Goal: Book appointment/travel/reservation

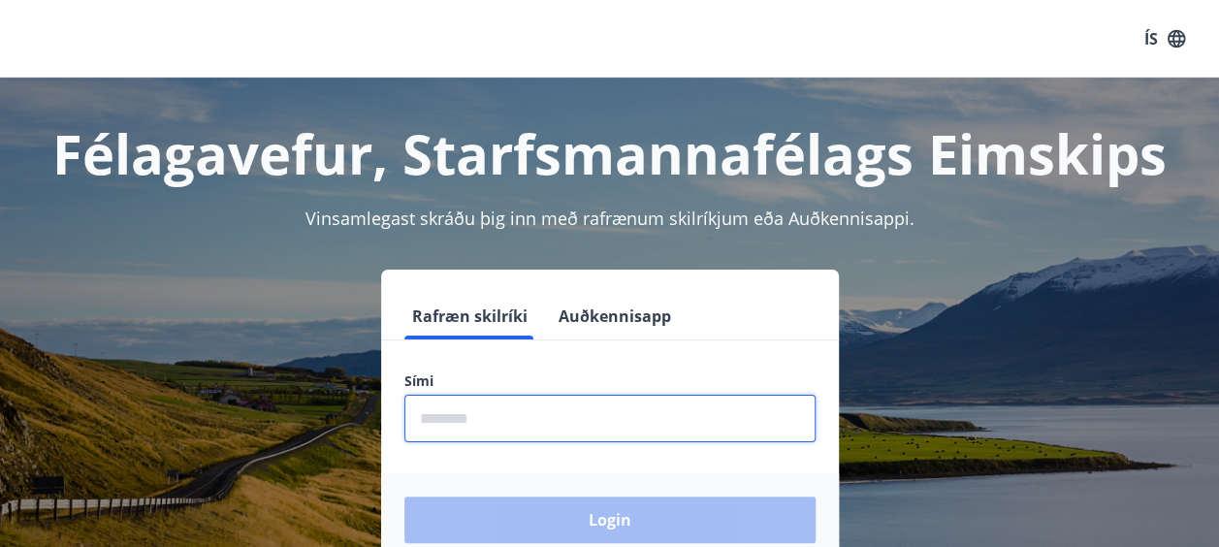
click at [435, 423] on input "phone" at bounding box center [610, 419] width 411 height 48
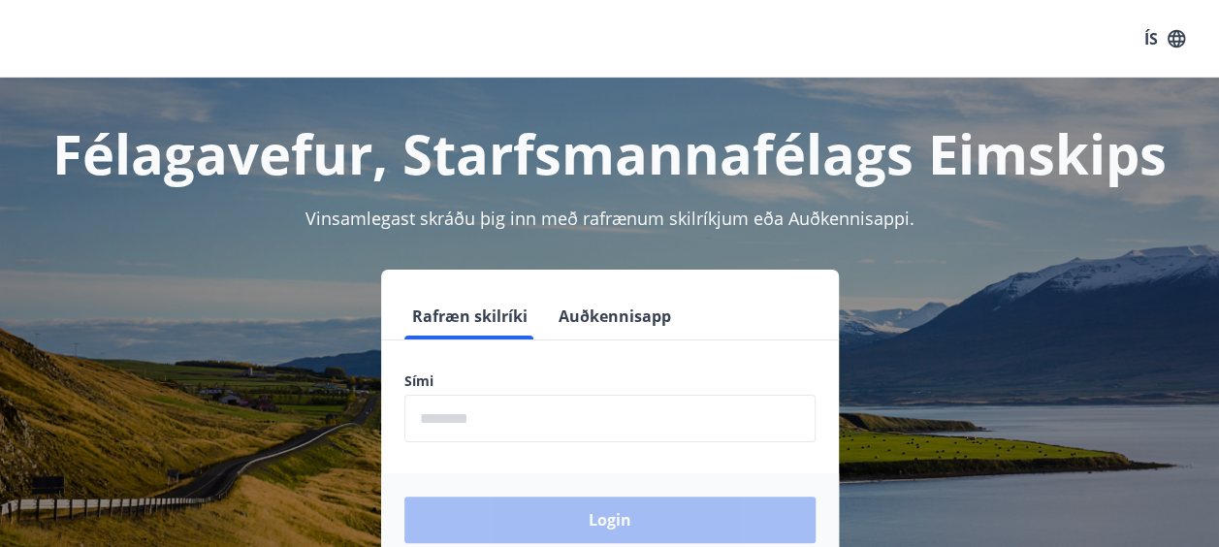
click at [529, 527] on div "Login" at bounding box center [610, 519] width 458 height 93
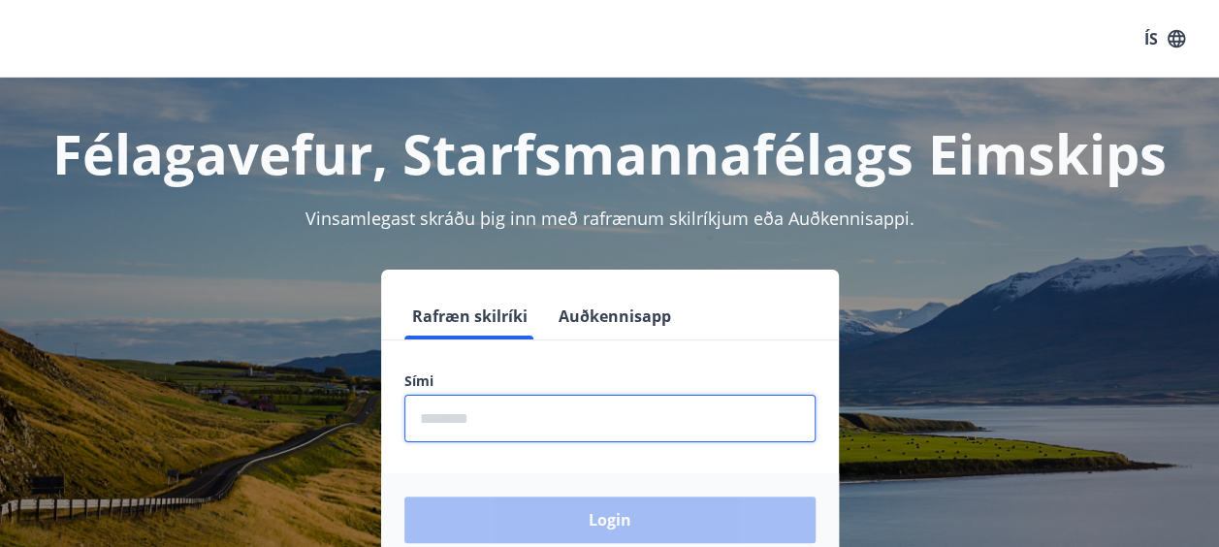
click at [561, 413] on input "phone" at bounding box center [610, 419] width 411 height 48
click at [482, 523] on div "Login" at bounding box center [610, 519] width 458 height 93
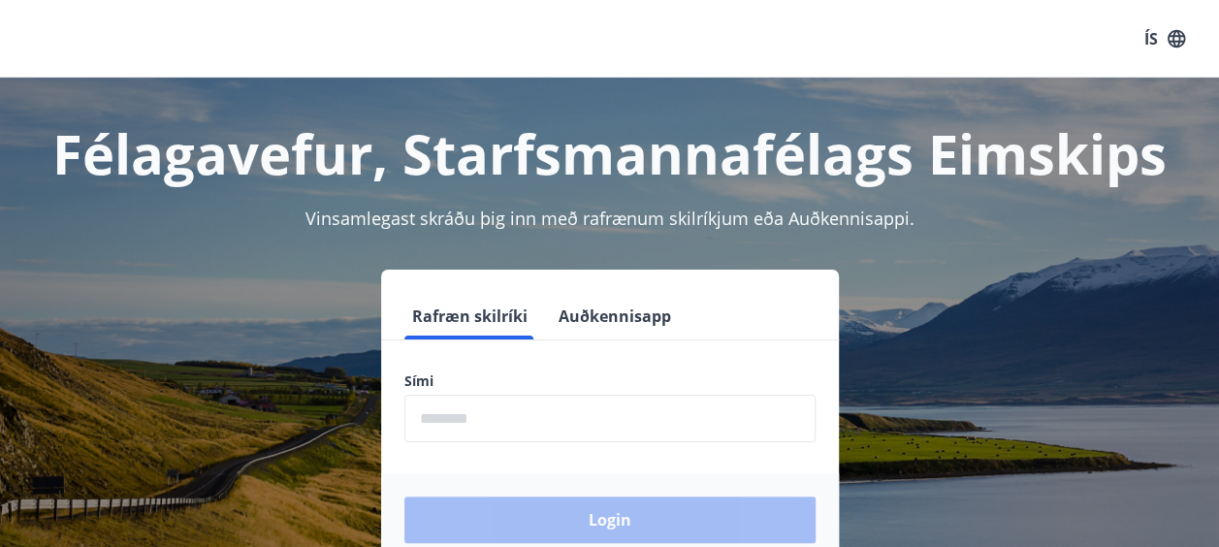
click at [487, 422] on input "phone" at bounding box center [610, 419] width 411 height 48
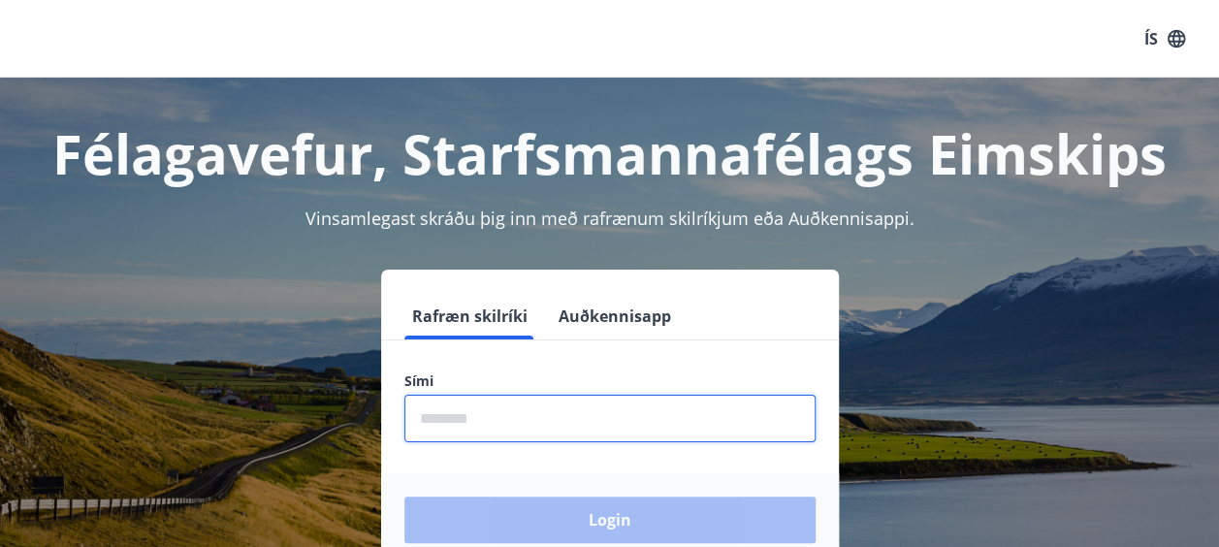
click at [477, 418] on input "phone" at bounding box center [610, 419] width 411 height 48
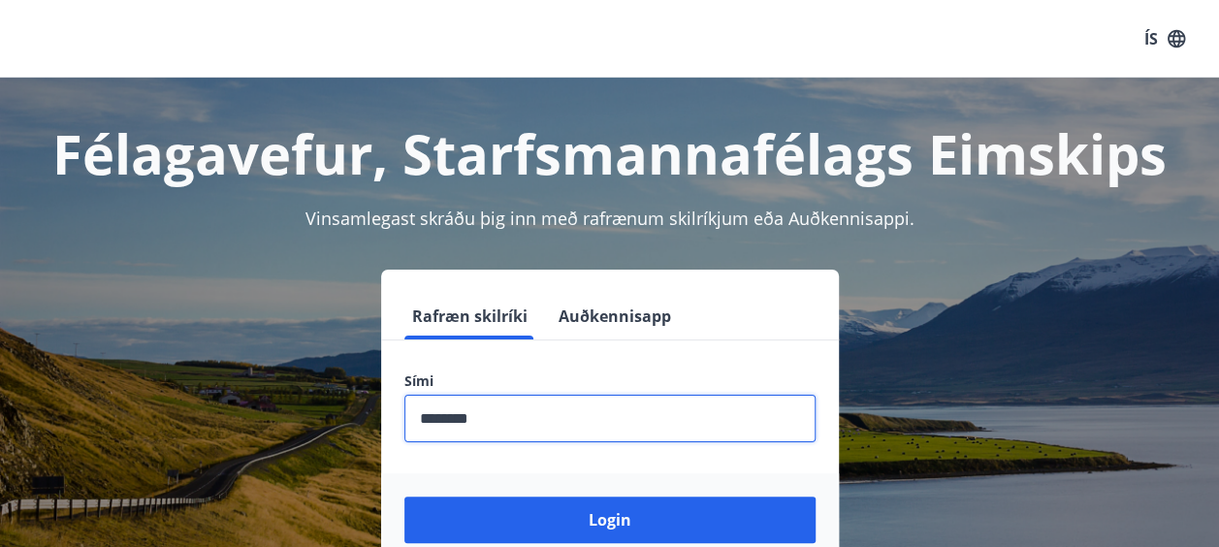
type input "********"
click at [405, 497] on button "Login" at bounding box center [610, 520] width 411 height 47
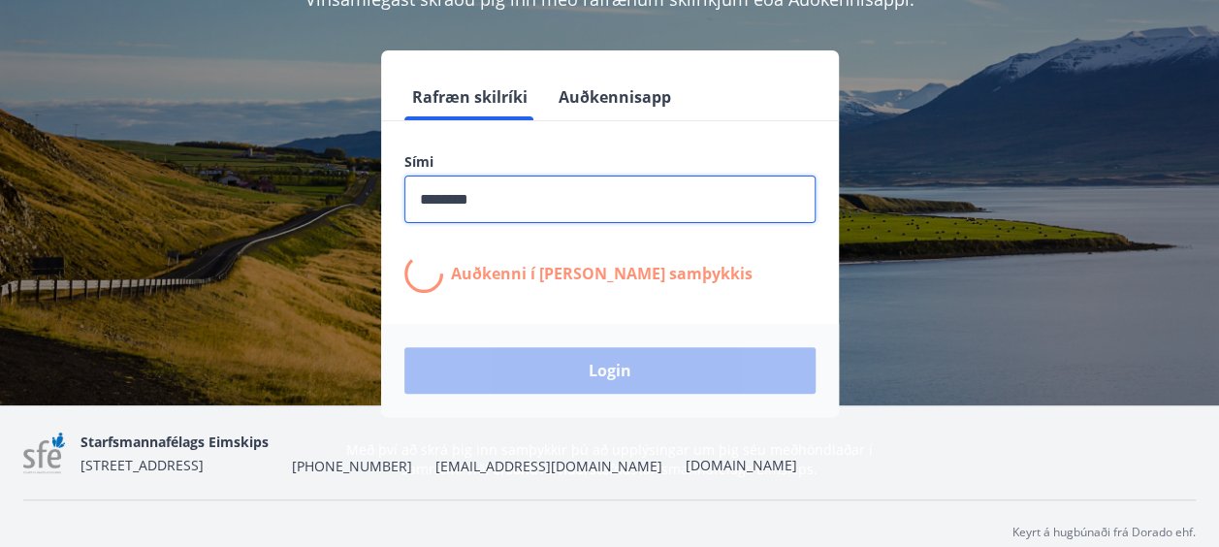
scroll to position [238, 0]
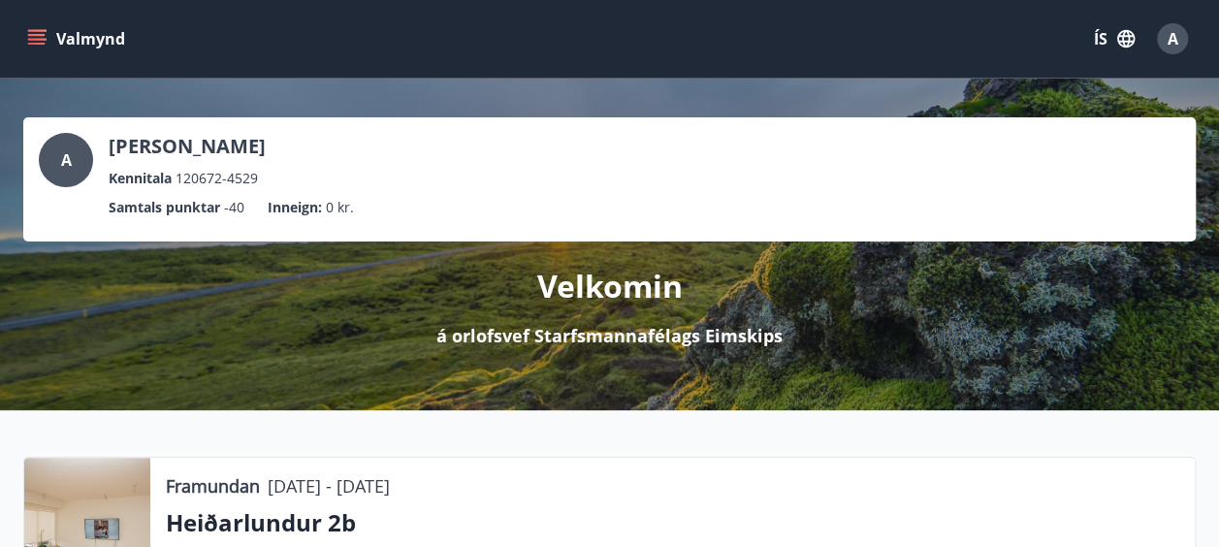
click at [43, 46] on icon "menu" at bounding box center [36, 38] width 19 height 19
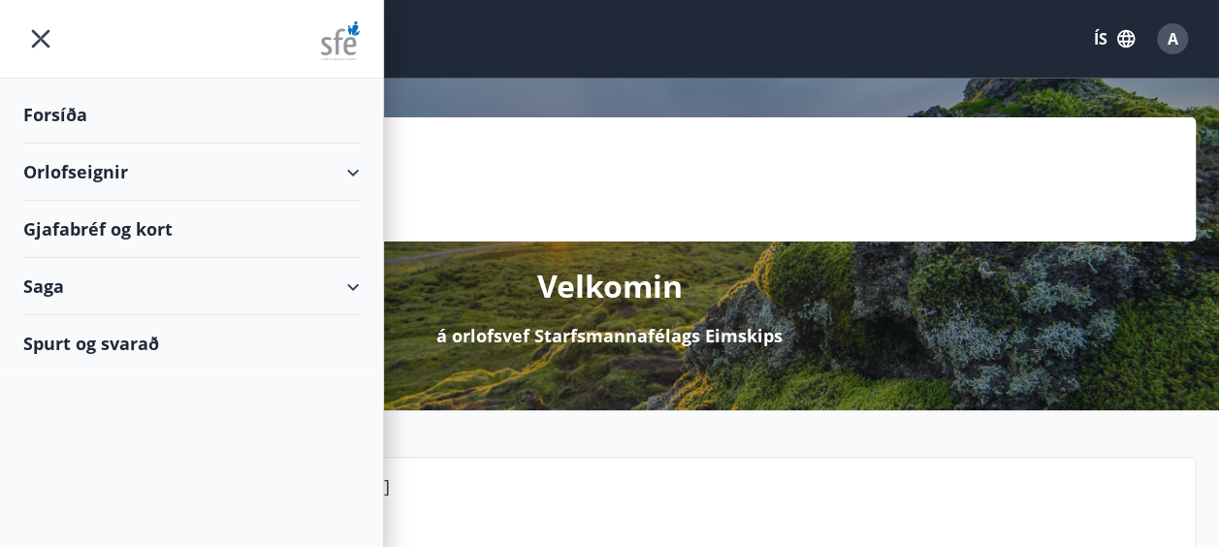
click at [48, 177] on div "Orlofseignir" at bounding box center [191, 172] width 337 height 57
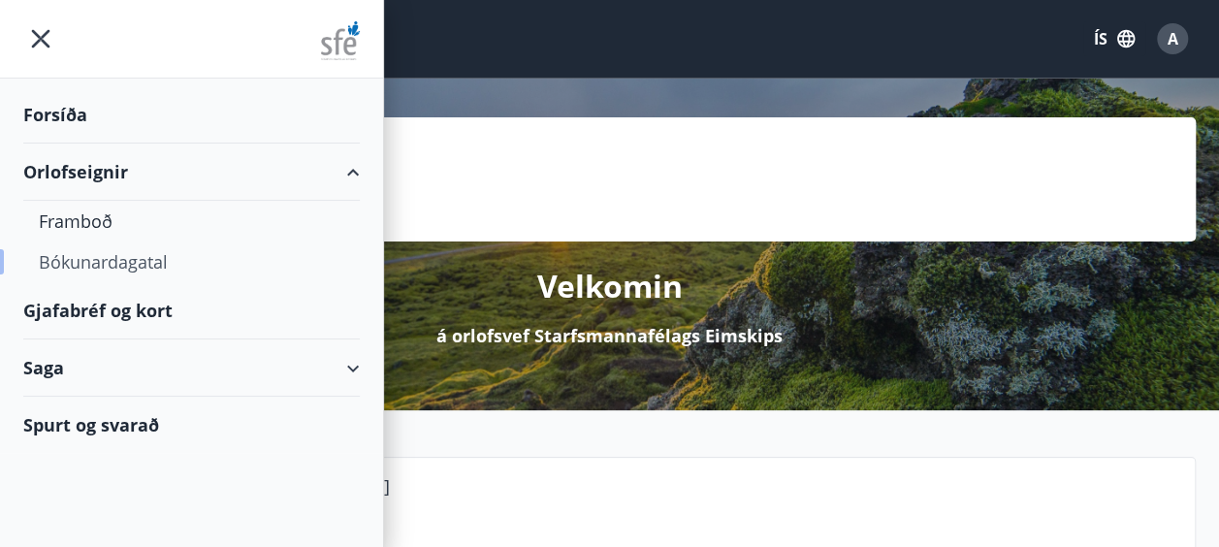
click at [100, 262] on div "Bókunardagatal" at bounding box center [192, 262] width 306 height 41
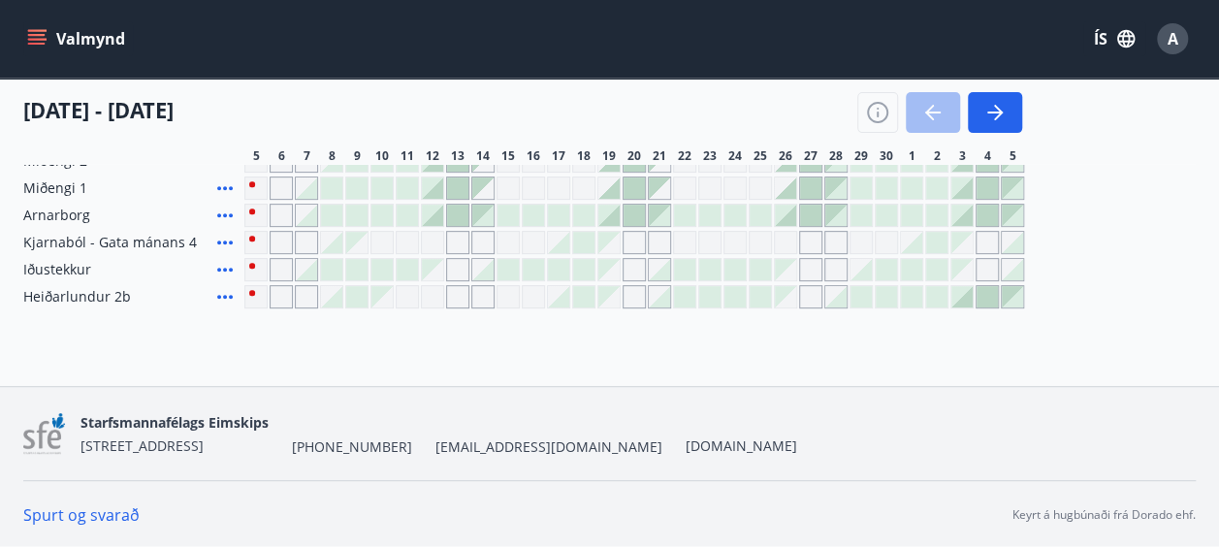
scroll to position [273, 0]
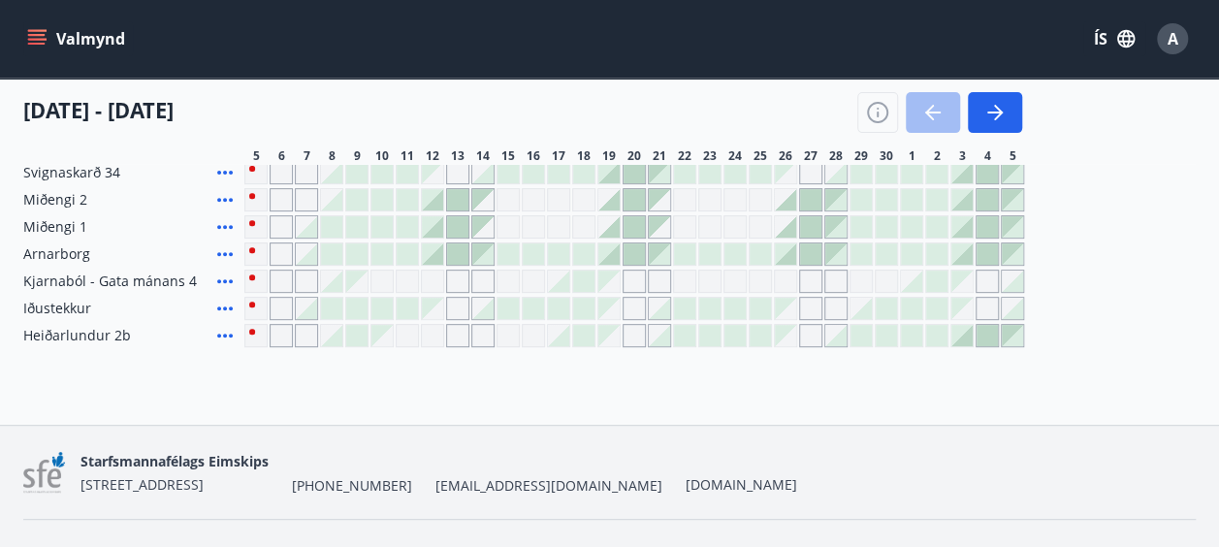
click at [54, 20] on div "Valmynd ÍS A" at bounding box center [609, 39] width 1173 height 47
click at [39, 32] on icon "menu" at bounding box center [36, 38] width 19 height 19
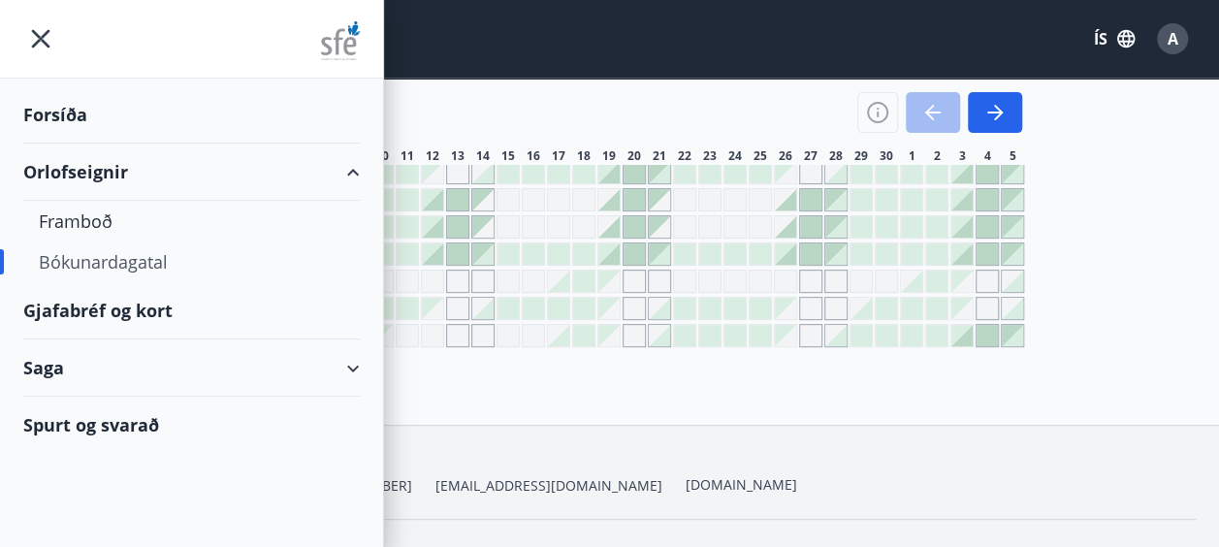
click at [60, 365] on div "Saga" at bounding box center [191, 368] width 337 height 57
click at [52, 413] on div "Bókanir" at bounding box center [192, 417] width 306 height 41
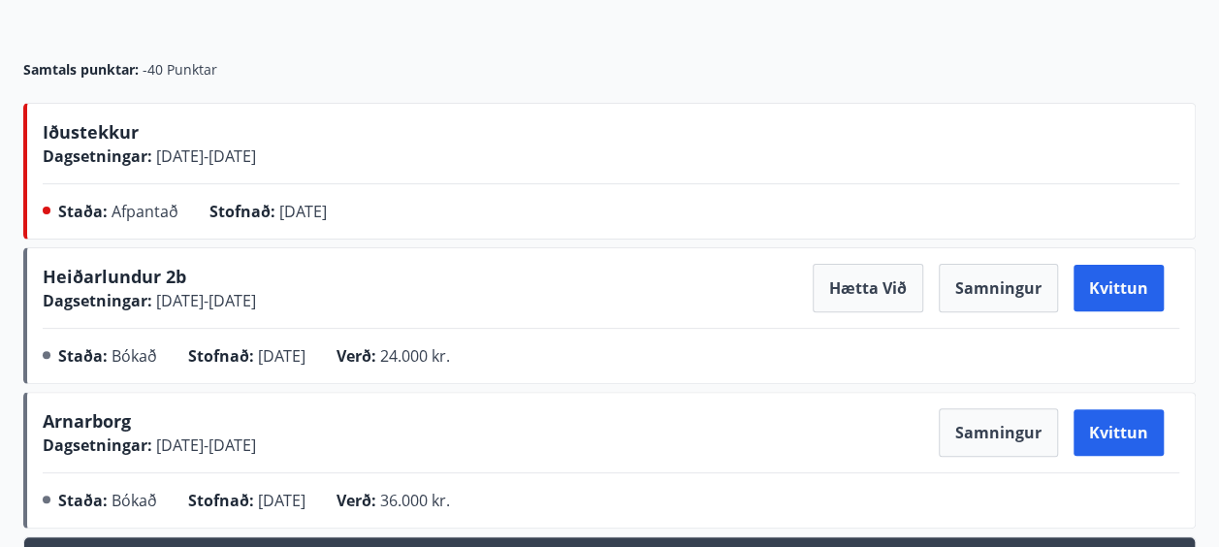
scroll to position [194, 0]
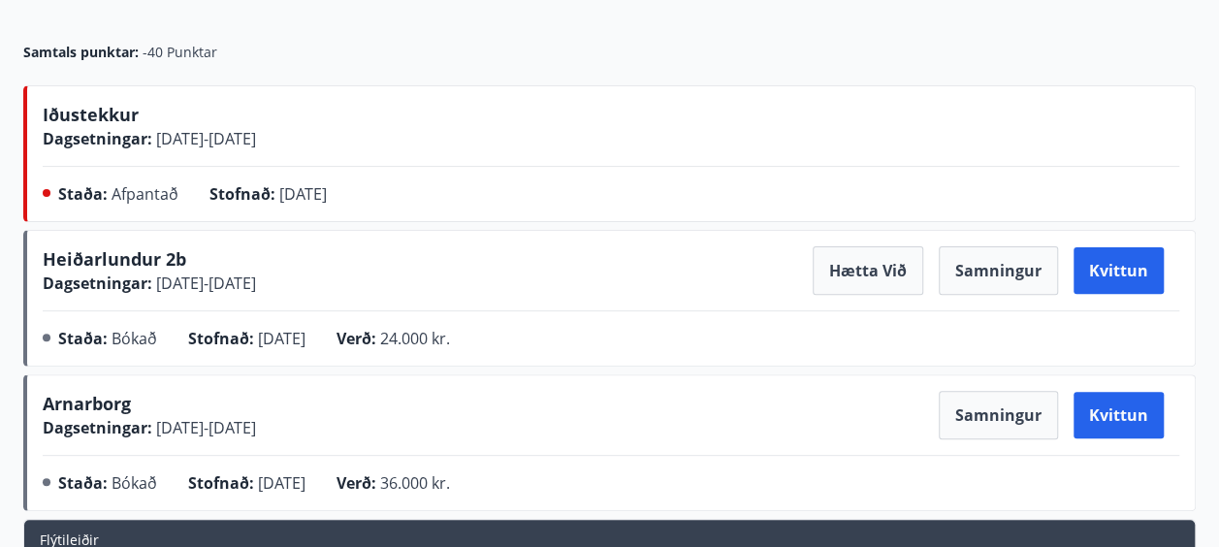
click at [101, 113] on span "Iðustekkur" at bounding box center [91, 114] width 96 height 23
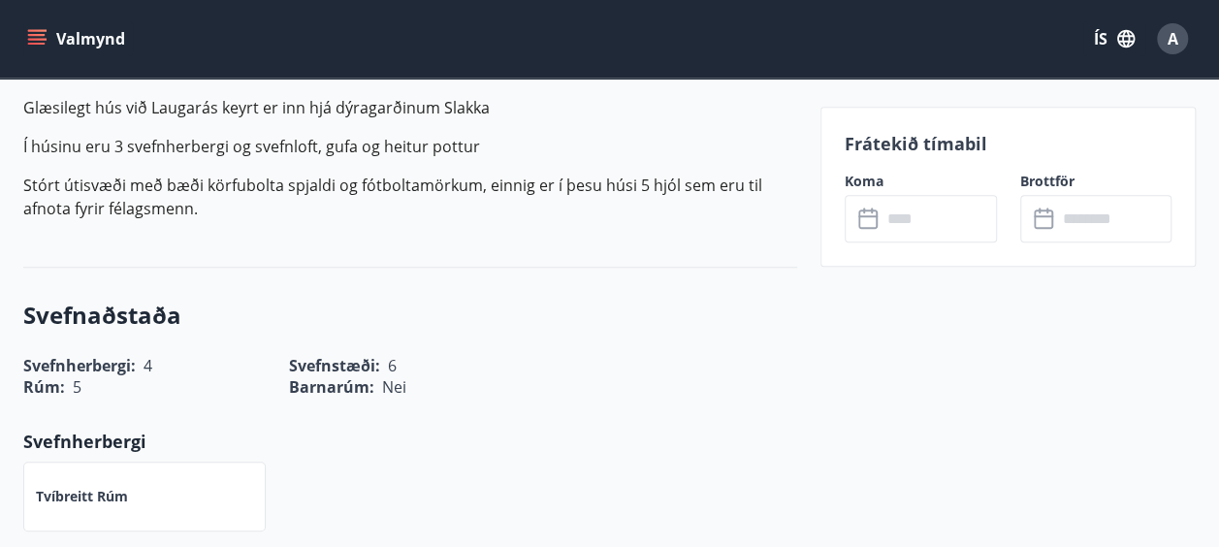
scroll to position [621, 0]
click at [246, 220] on p "Stórt útisvæði með bæði körfubolta spjaldi og fótboltamörkum, einnig er í þesu …" at bounding box center [410, 198] width 774 height 47
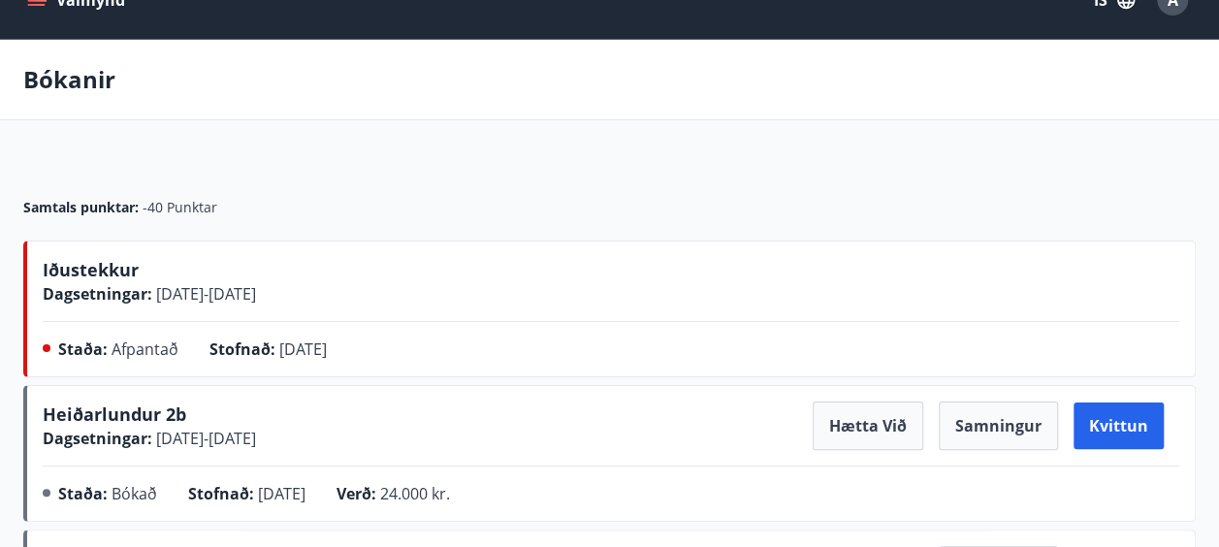
scroll to position [78, 0]
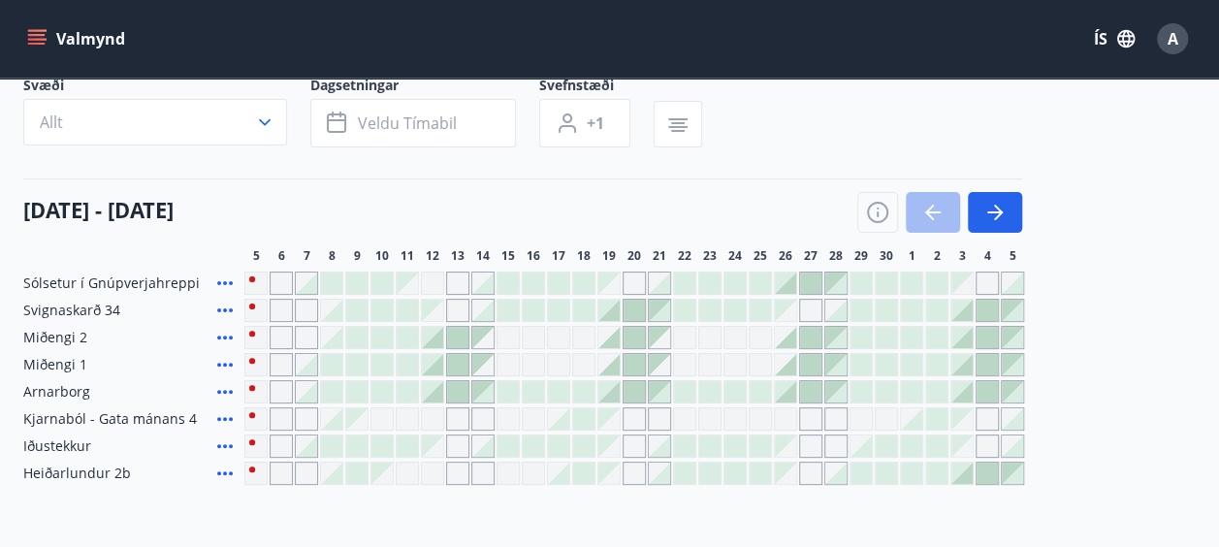
scroll to position [131, 0]
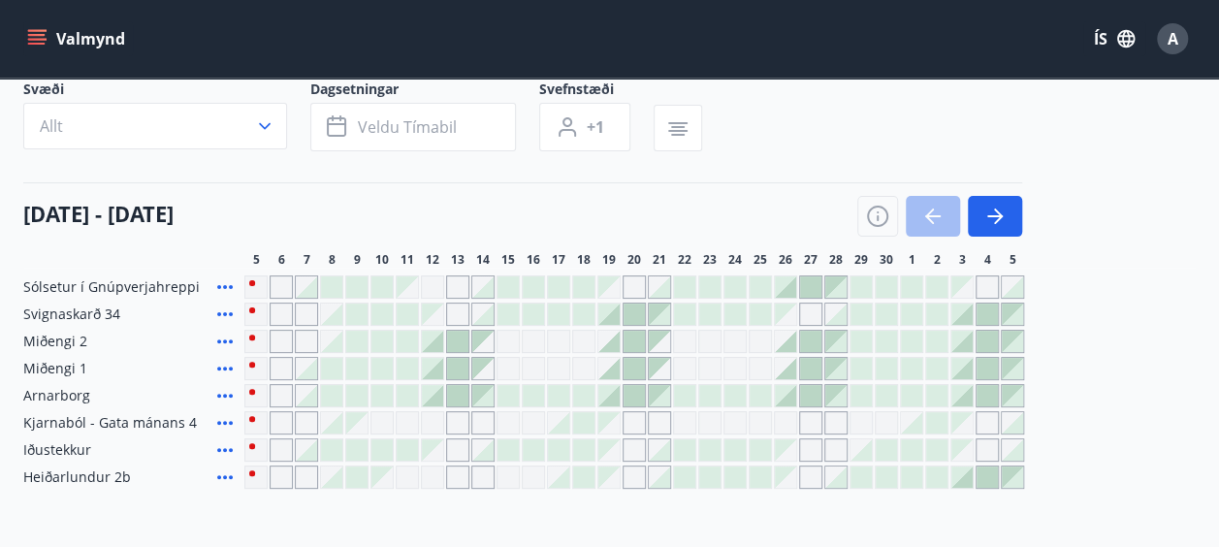
click at [279, 453] on div "Gráir dagar eru ekki bókanlegir" at bounding box center [281, 449] width 23 height 23
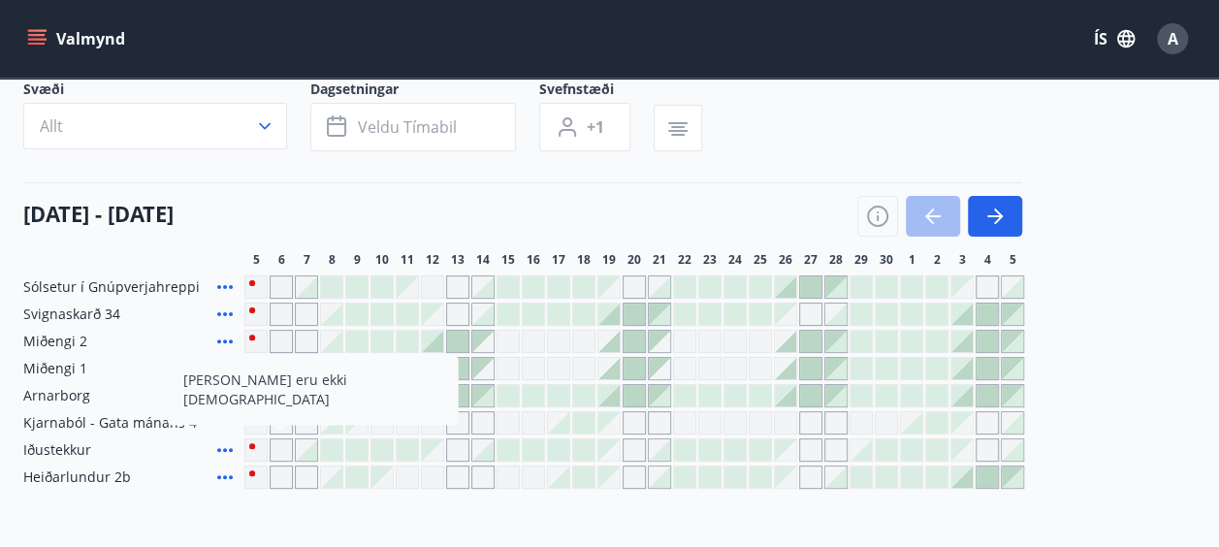
click at [937, 219] on div at bounding box center [940, 216] width 165 height 41
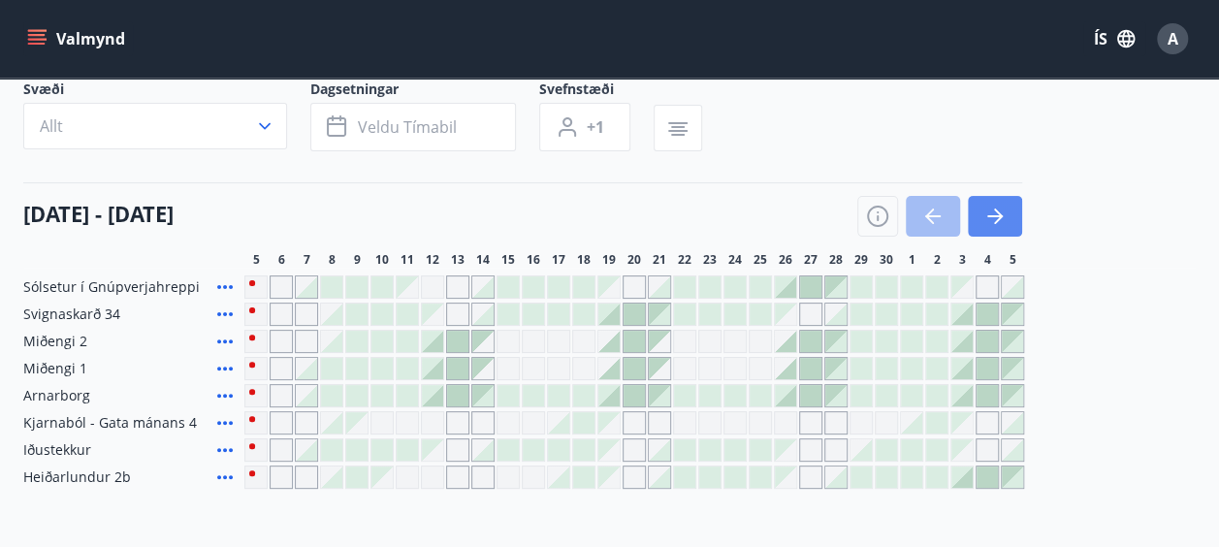
click at [991, 216] on icon "button" at bounding box center [995, 216] width 23 height 23
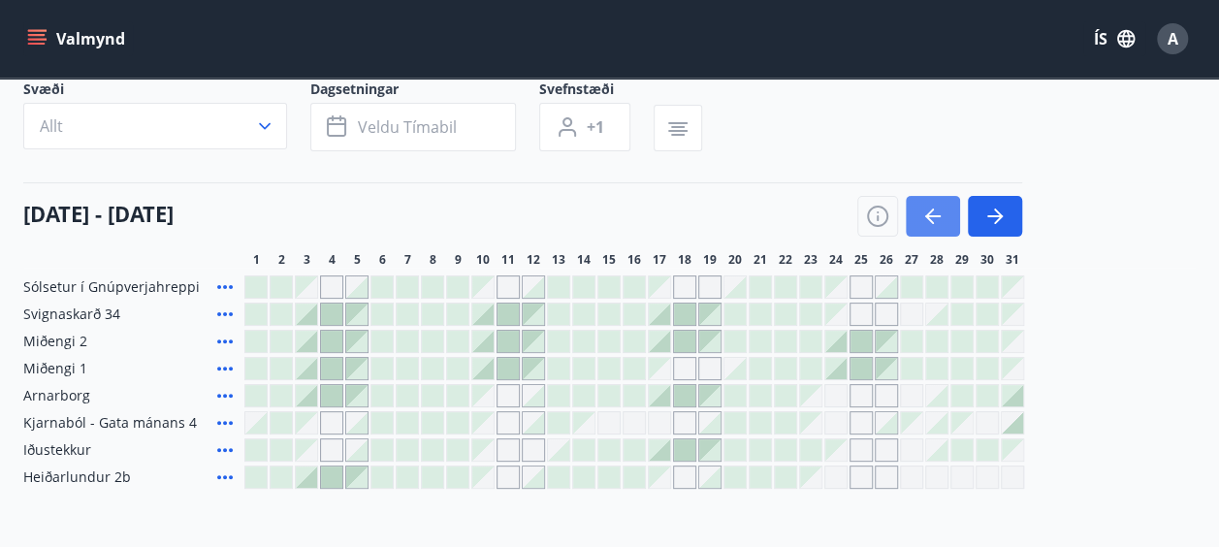
click at [926, 217] on icon "button" at bounding box center [933, 216] width 23 height 23
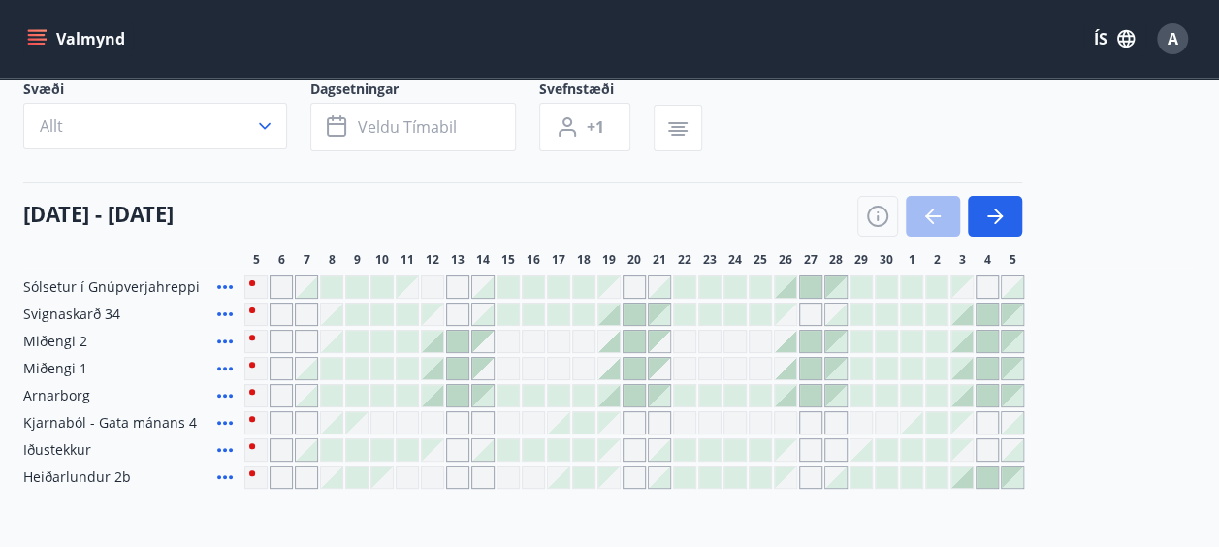
click at [37, 45] on icon "menu" at bounding box center [36, 44] width 17 height 2
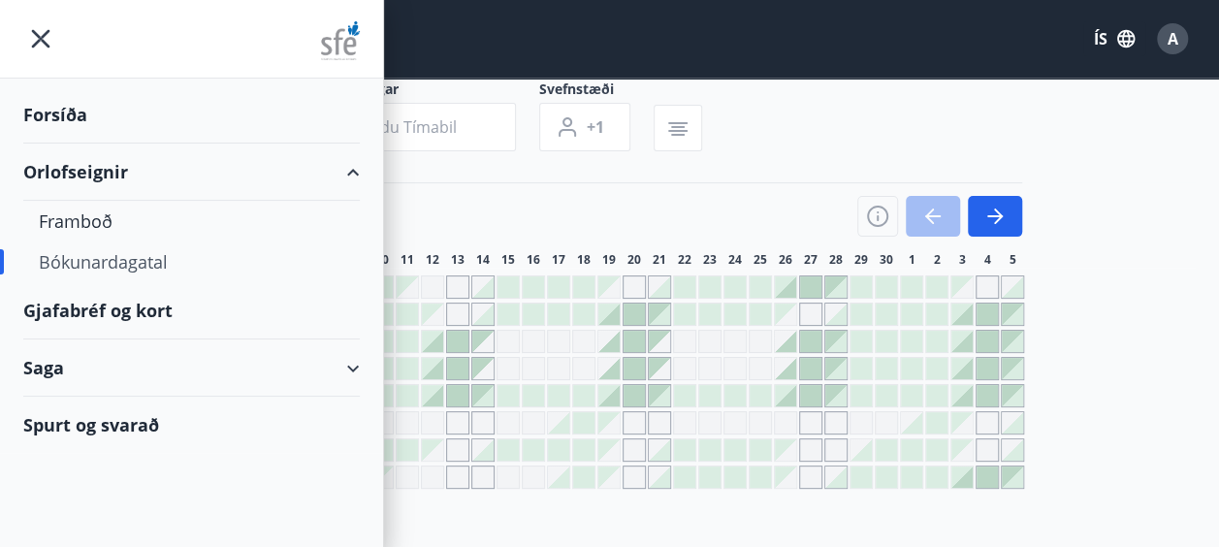
click at [53, 359] on div "Saga" at bounding box center [191, 368] width 337 height 57
click at [68, 423] on div "Bókanir" at bounding box center [192, 417] width 306 height 41
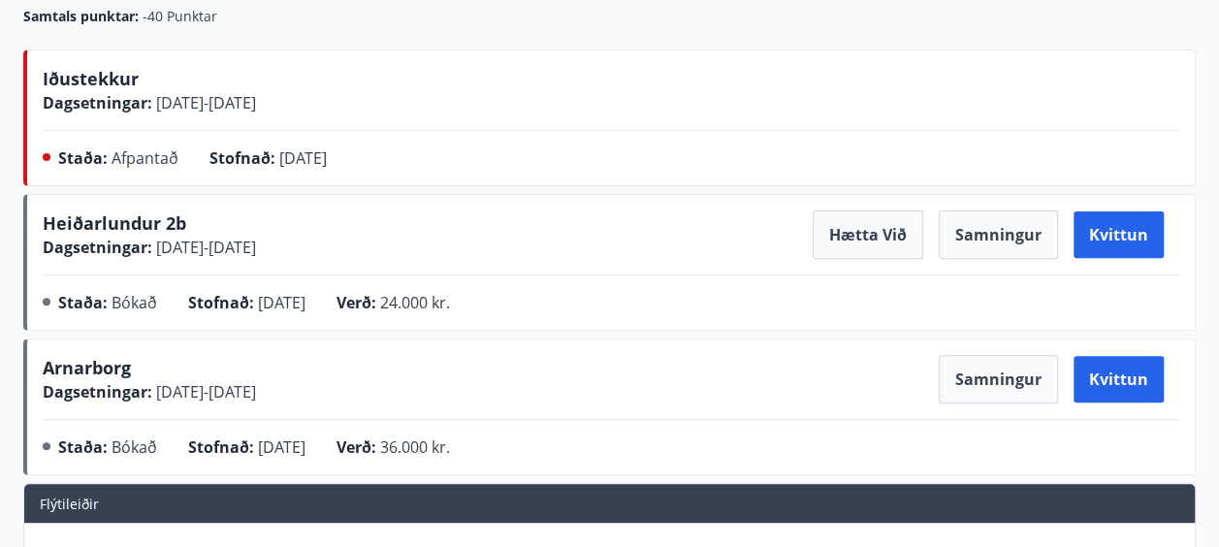
scroll to position [233, 0]
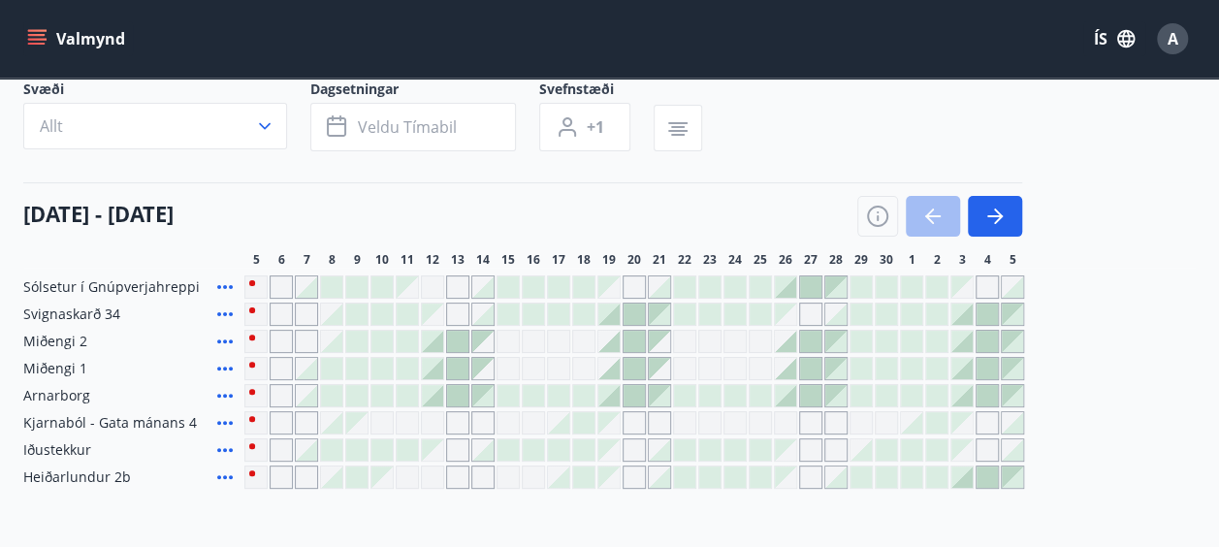
scroll to position [138, 0]
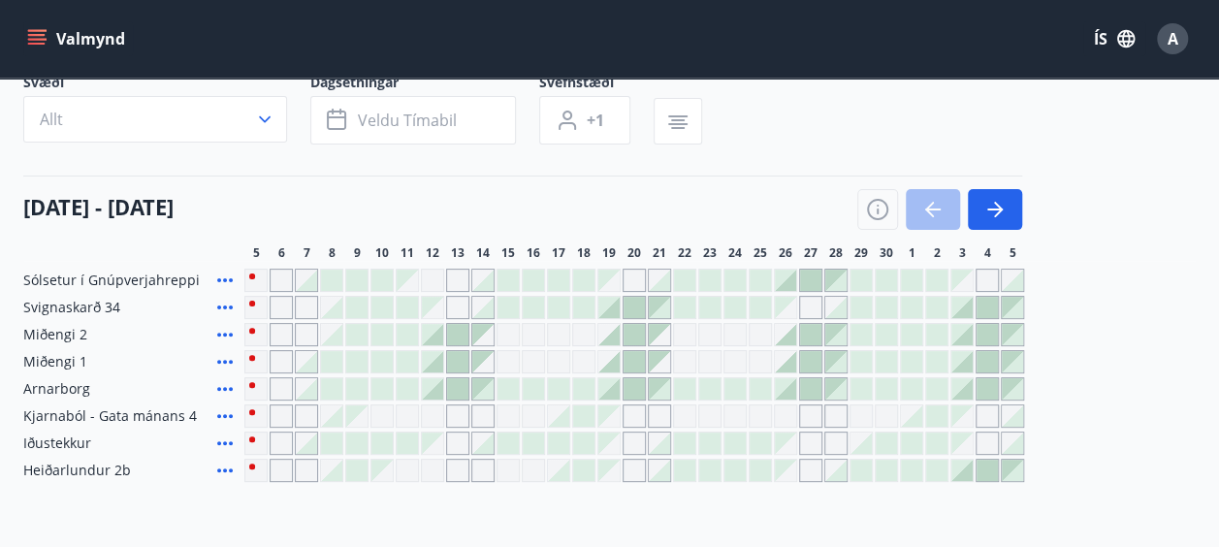
click at [54, 38] on button "Valmynd" at bounding box center [78, 38] width 110 height 35
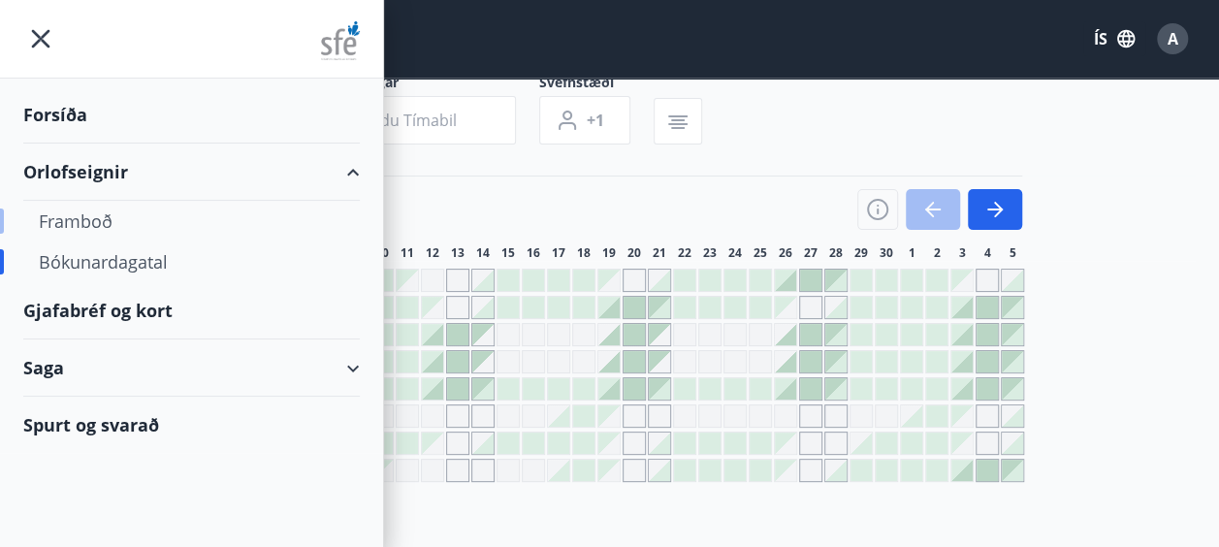
click at [72, 221] on div "Framboð" at bounding box center [192, 221] width 306 height 41
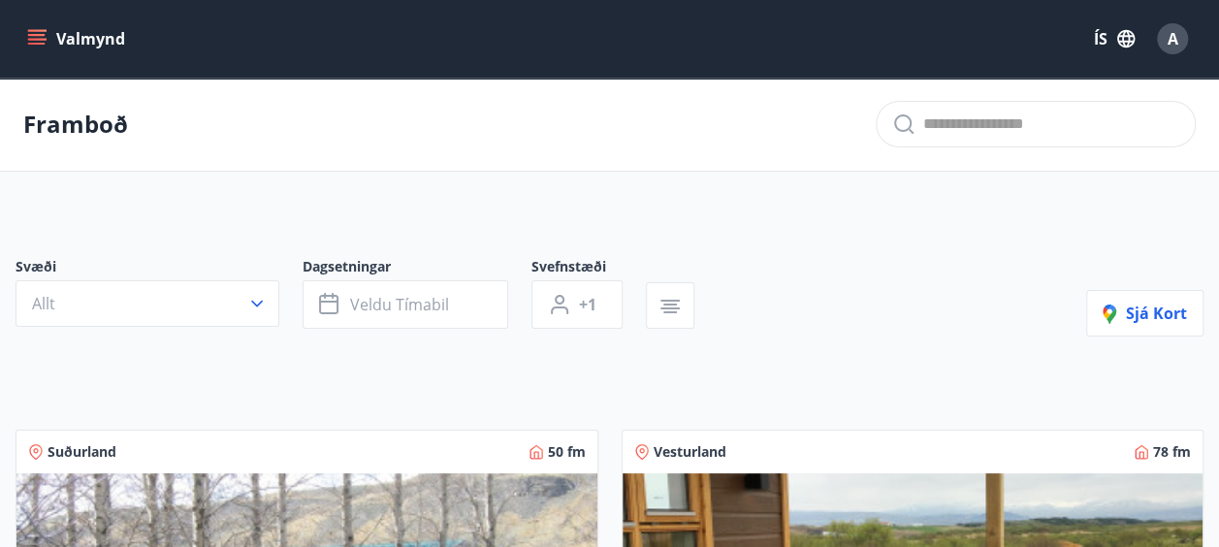
click at [41, 33] on icon "menu" at bounding box center [36, 38] width 19 height 19
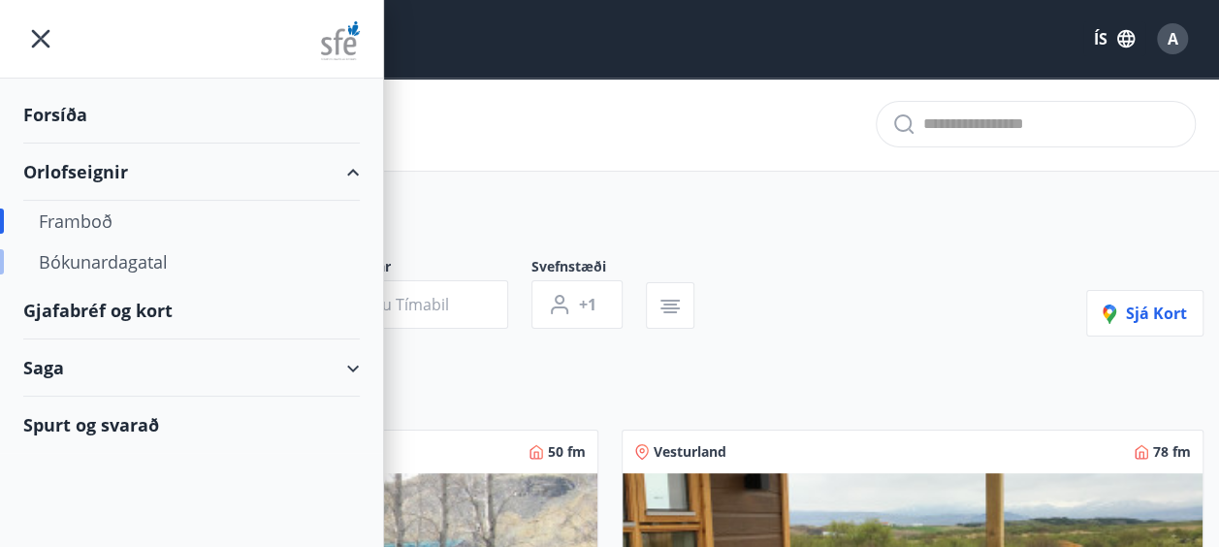
click at [80, 258] on div "Bókunardagatal" at bounding box center [192, 262] width 306 height 41
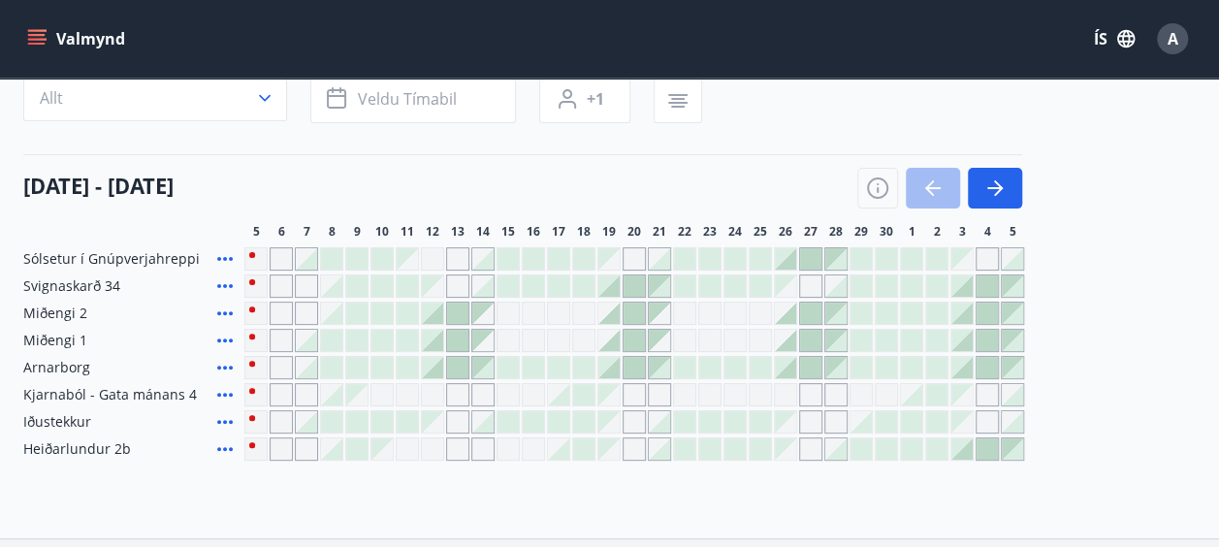
scroll to position [155, 0]
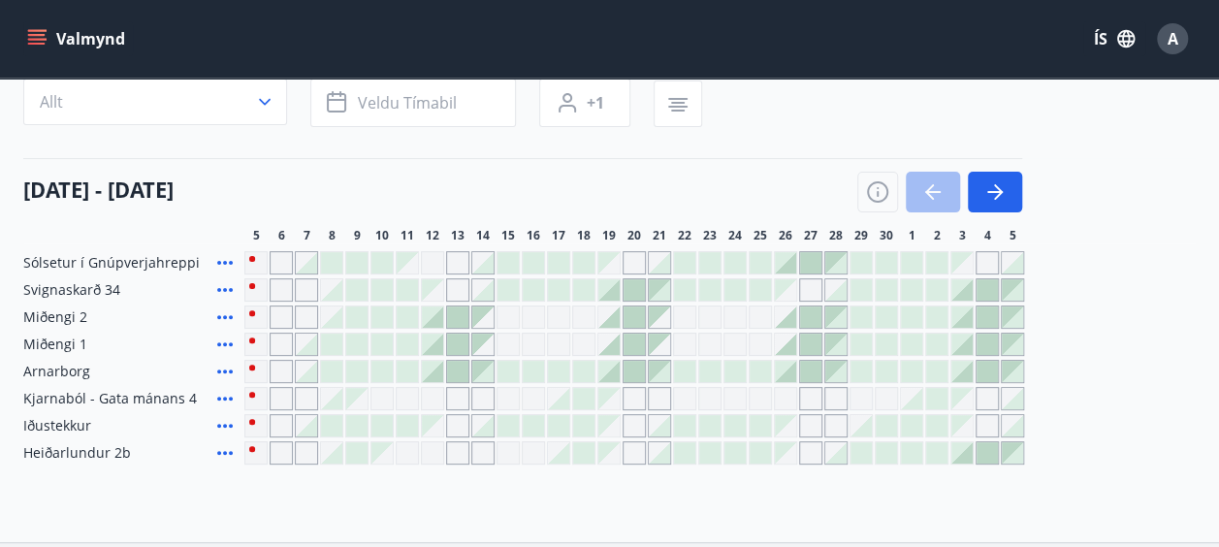
click at [281, 363] on div "Gráir dagar eru ekki bókanlegir" at bounding box center [281, 371] width 23 height 23
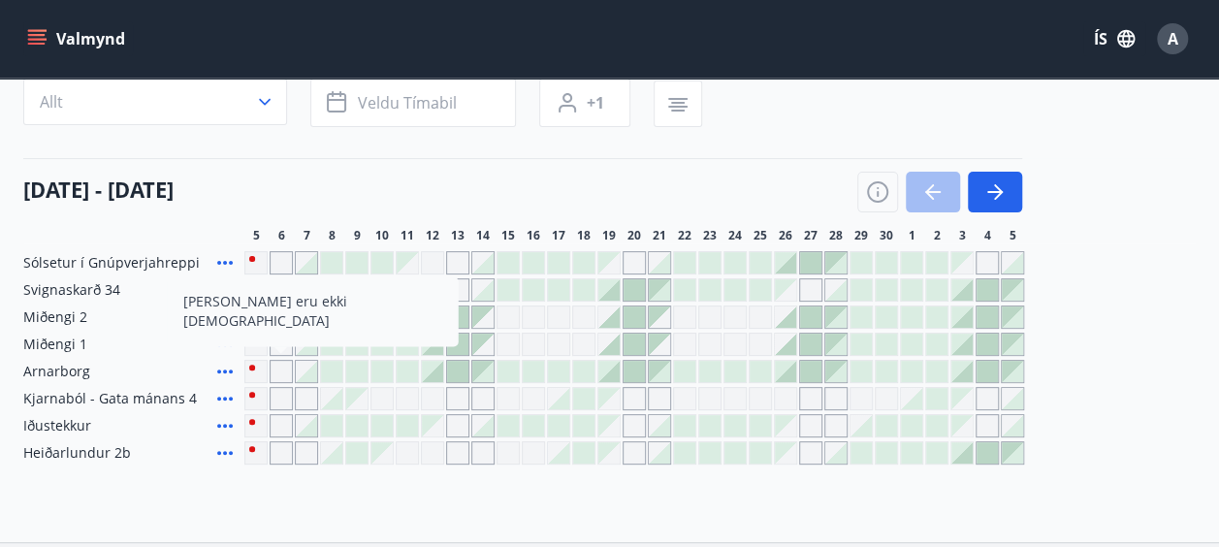
click at [929, 196] on div at bounding box center [940, 192] width 165 height 41
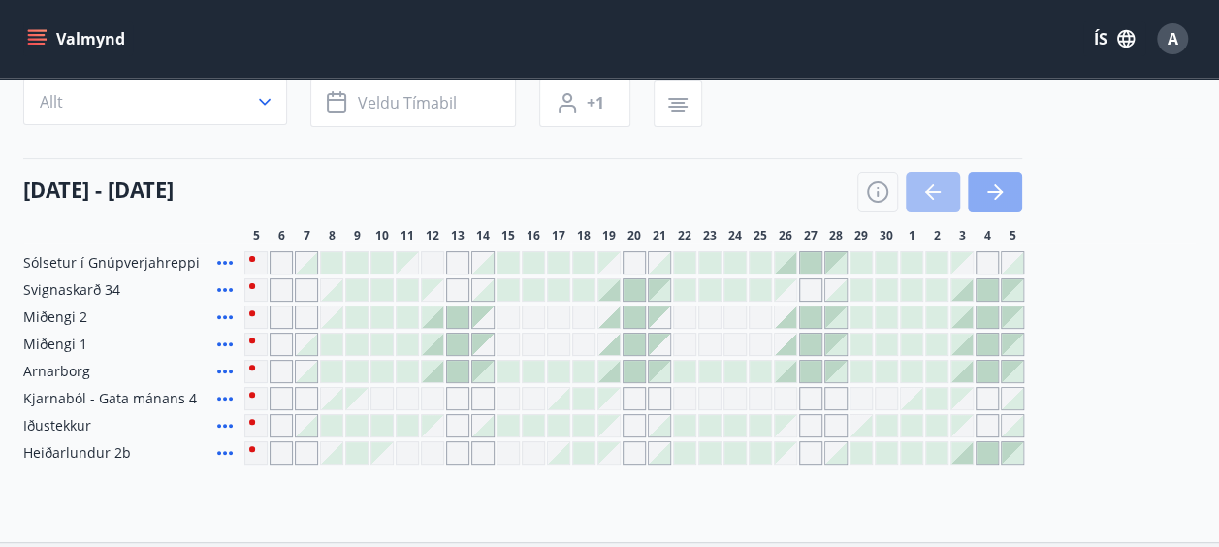
click at [994, 196] on icon "button" at bounding box center [995, 191] width 23 height 23
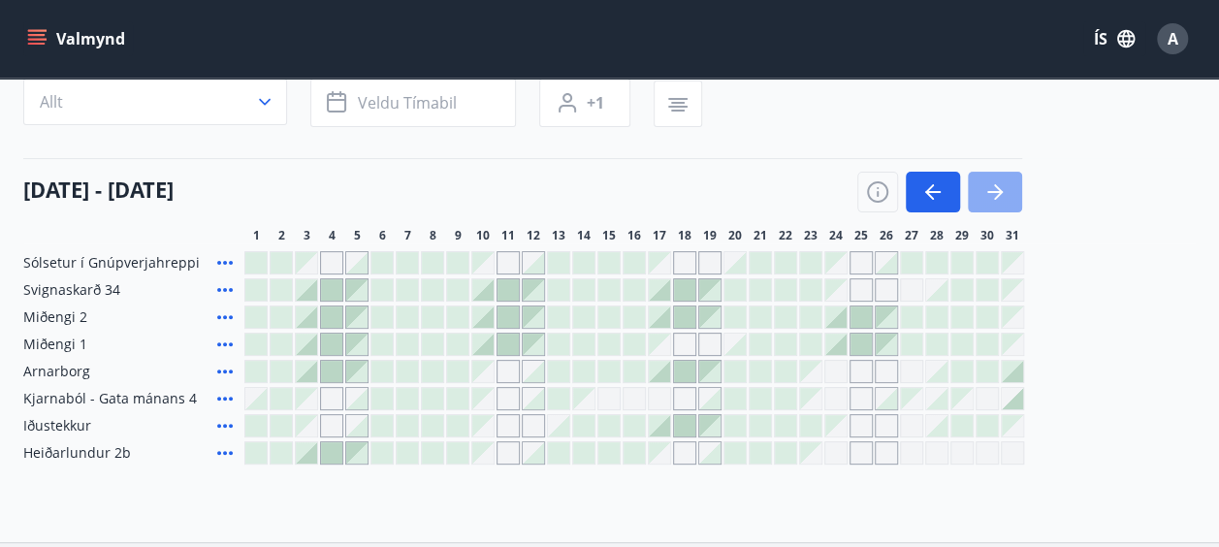
click at [994, 196] on icon "button" at bounding box center [995, 191] width 23 height 23
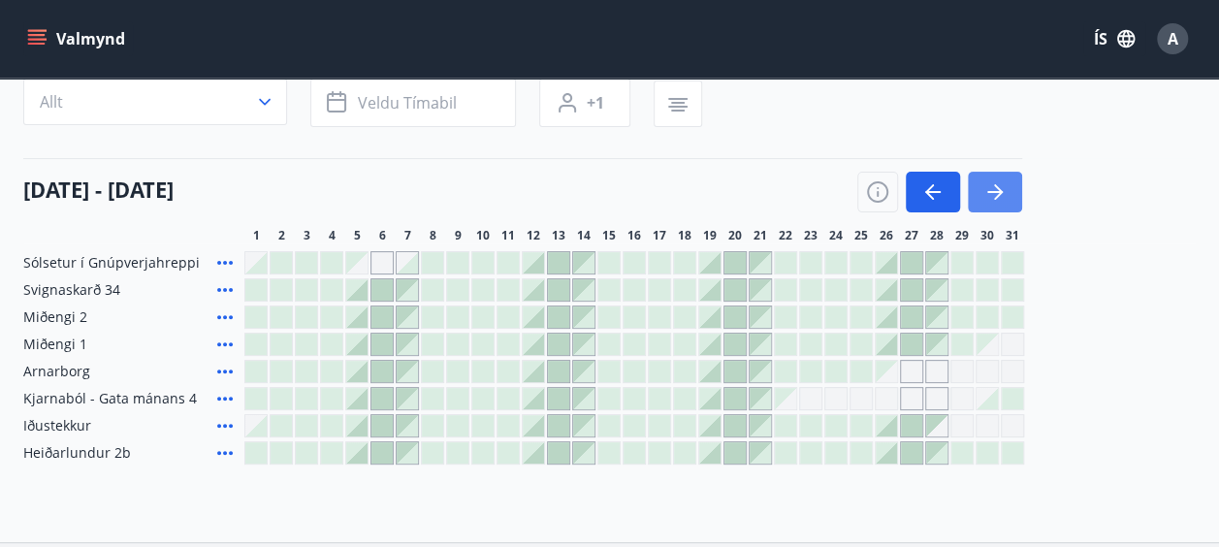
click at [990, 197] on icon "button" at bounding box center [995, 191] width 23 height 23
click at [992, 200] on icon "button" at bounding box center [995, 191] width 23 height 23
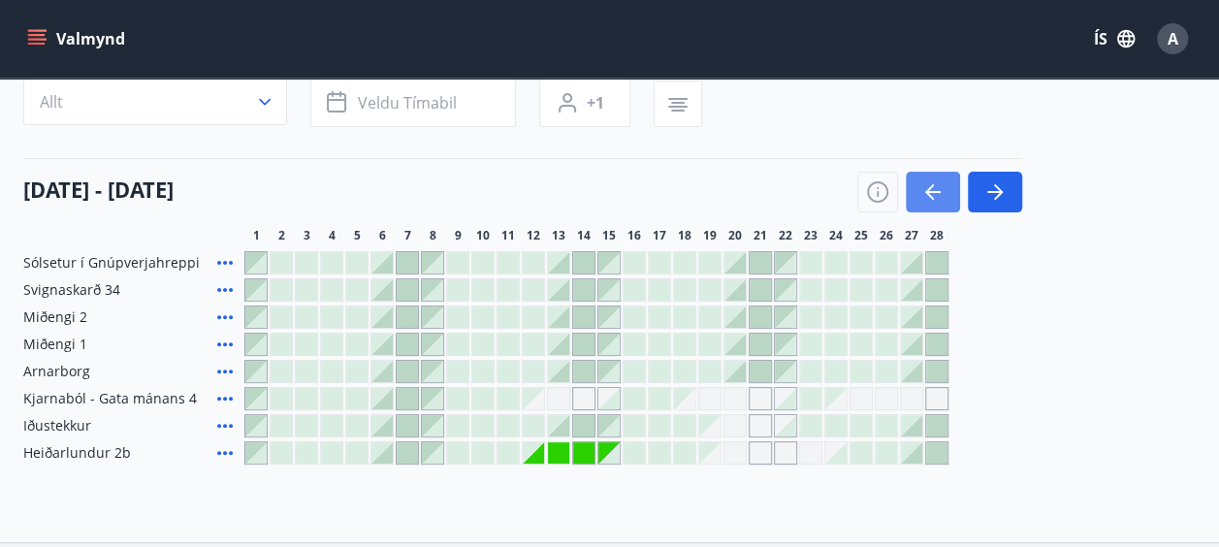
click at [931, 194] on icon "button" at bounding box center [933, 191] width 23 height 23
click at [935, 196] on icon "button" at bounding box center [933, 191] width 23 height 23
click at [931, 194] on icon "button" at bounding box center [933, 191] width 23 height 23
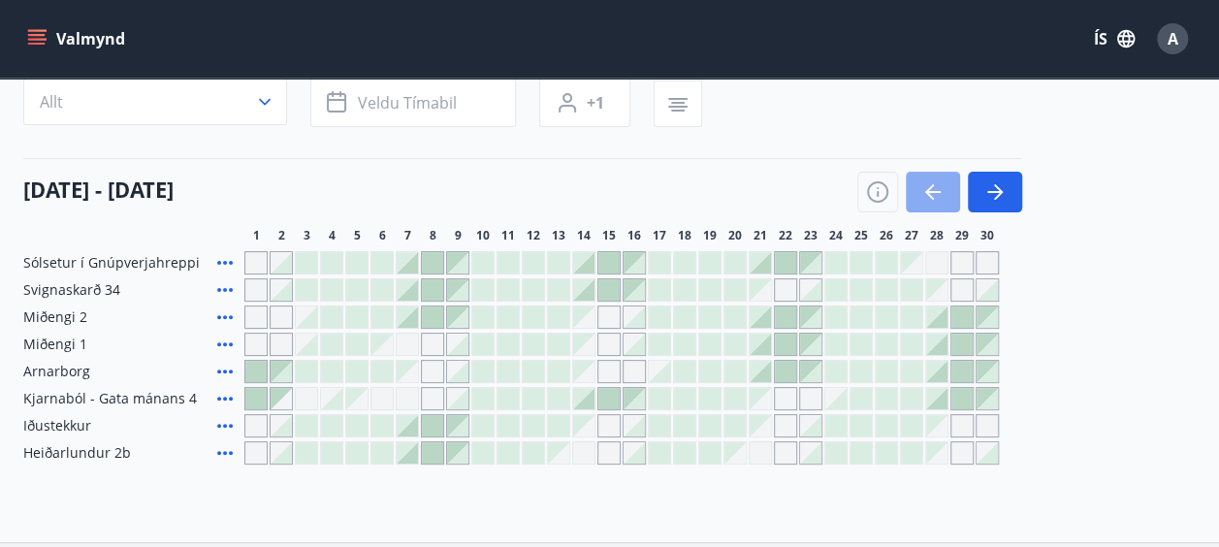
click at [931, 194] on icon "button" at bounding box center [933, 191] width 23 height 23
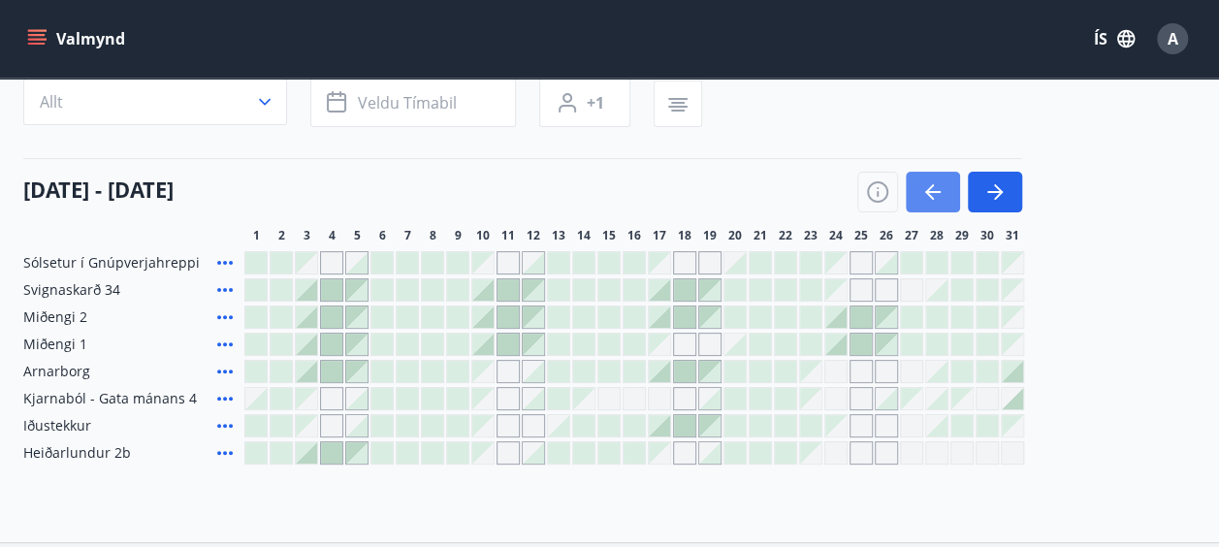
click at [931, 184] on icon "button" at bounding box center [933, 191] width 23 height 23
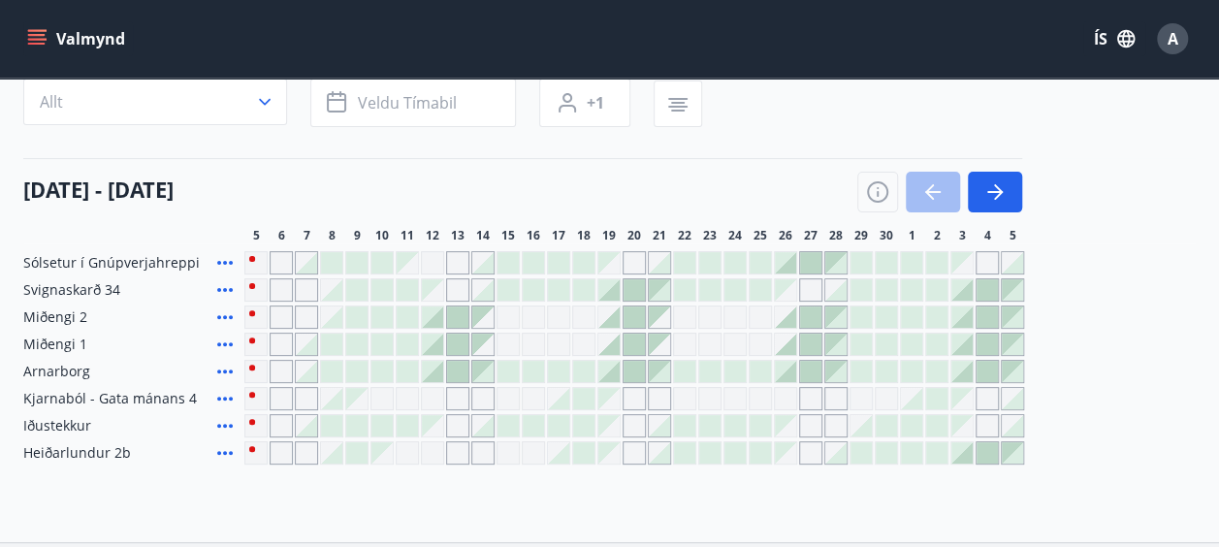
click at [367, 367] on div at bounding box center [356, 371] width 21 height 21
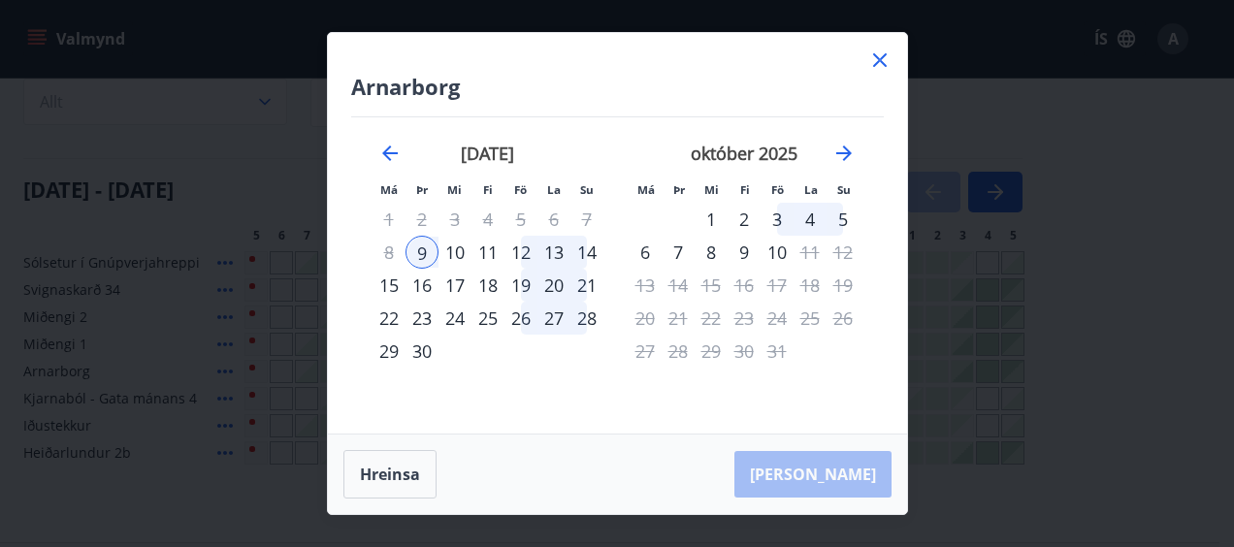
click at [876, 62] on icon at bounding box center [880, 60] width 14 height 14
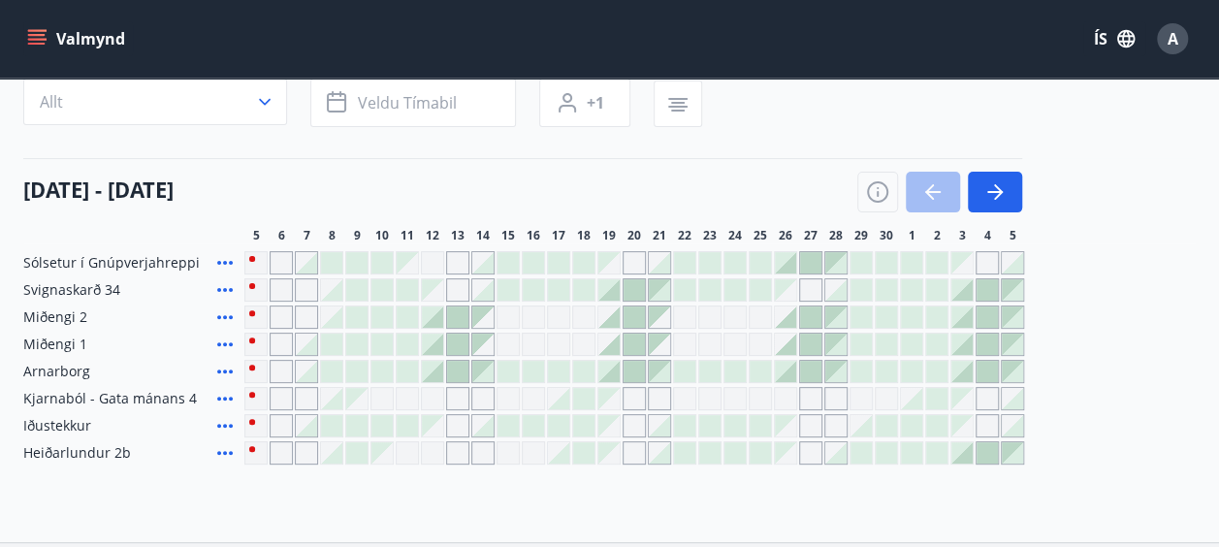
click at [277, 427] on div "Gráir dagar eru ekki bókanlegir" at bounding box center [281, 425] width 23 height 23
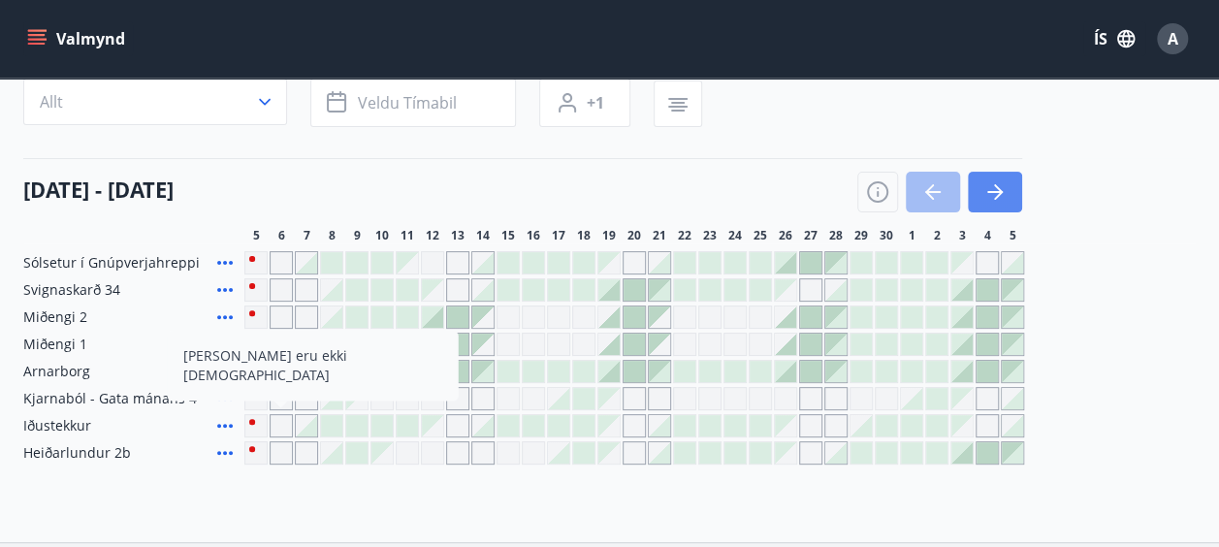
click at [995, 196] on icon "button" at bounding box center [995, 191] width 23 height 23
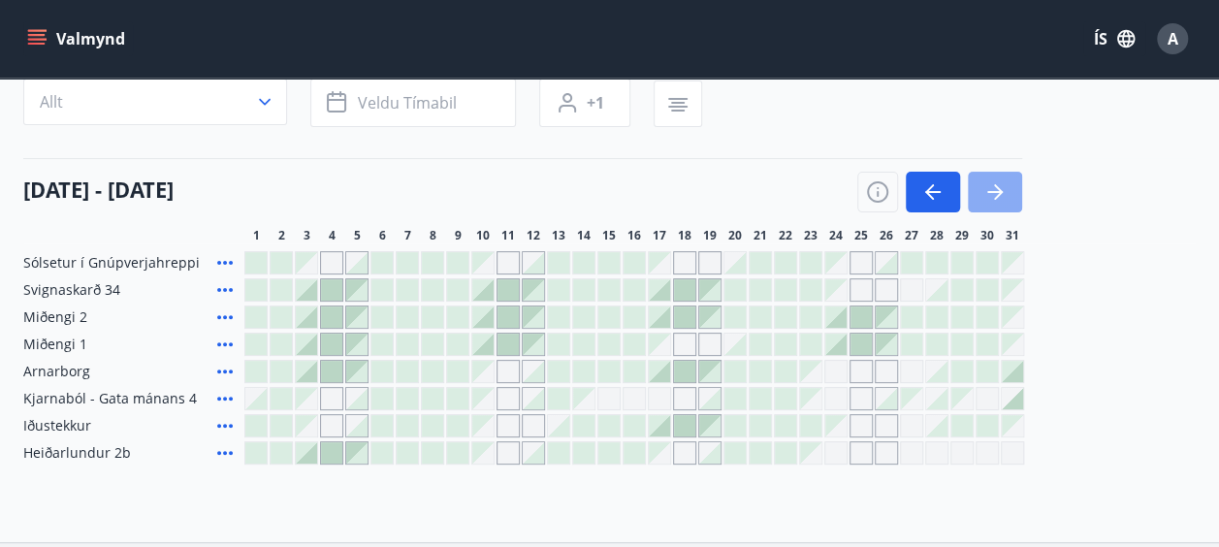
click at [995, 196] on icon "button" at bounding box center [995, 191] width 23 height 23
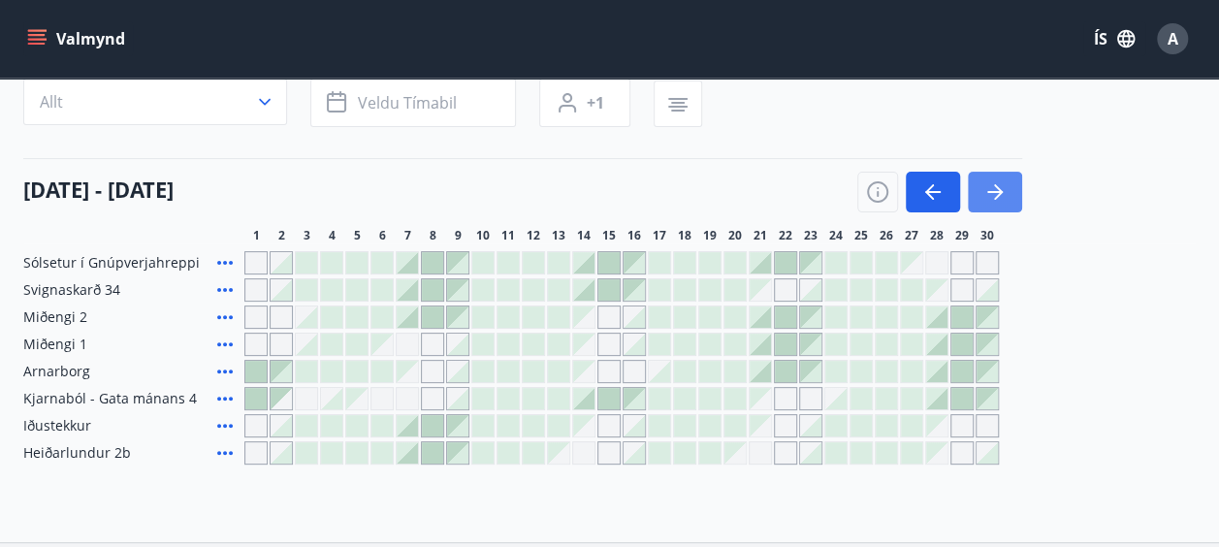
click at [995, 196] on icon "button" at bounding box center [995, 191] width 23 height 23
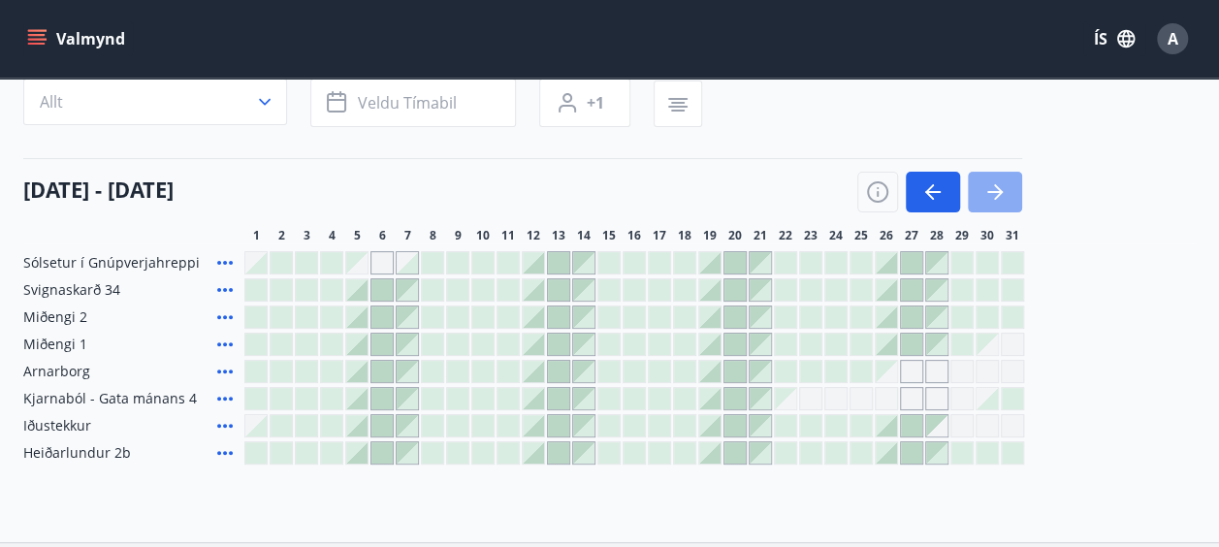
click at [995, 196] on icon "button" at bounding box center [995, 191] width 23 height 23
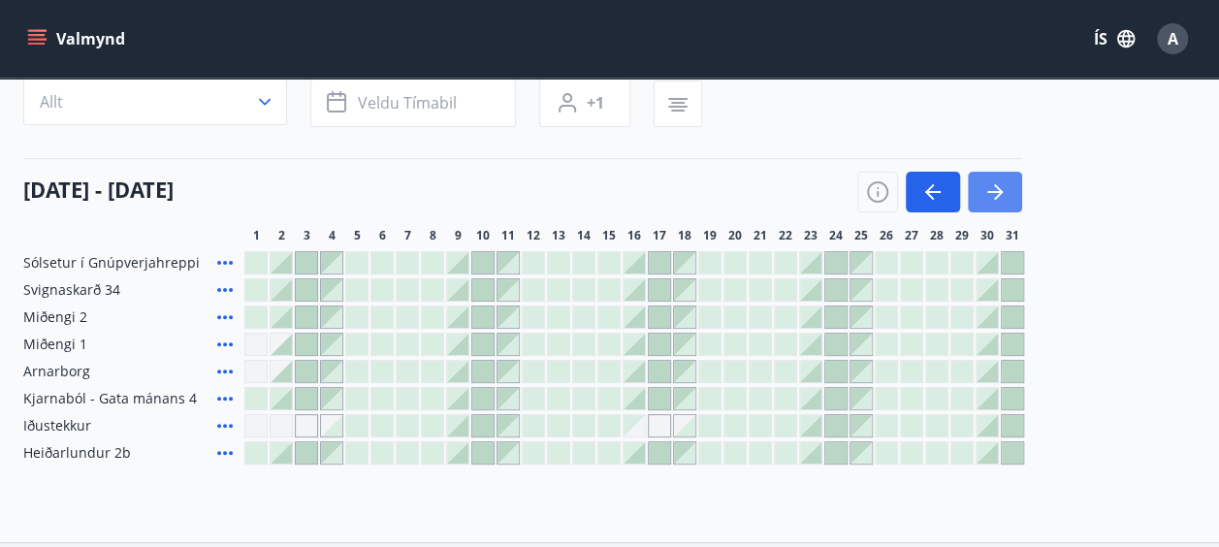
click at [995, 196] on icon "button" at bounding box center [995, 191] width 23 height 23
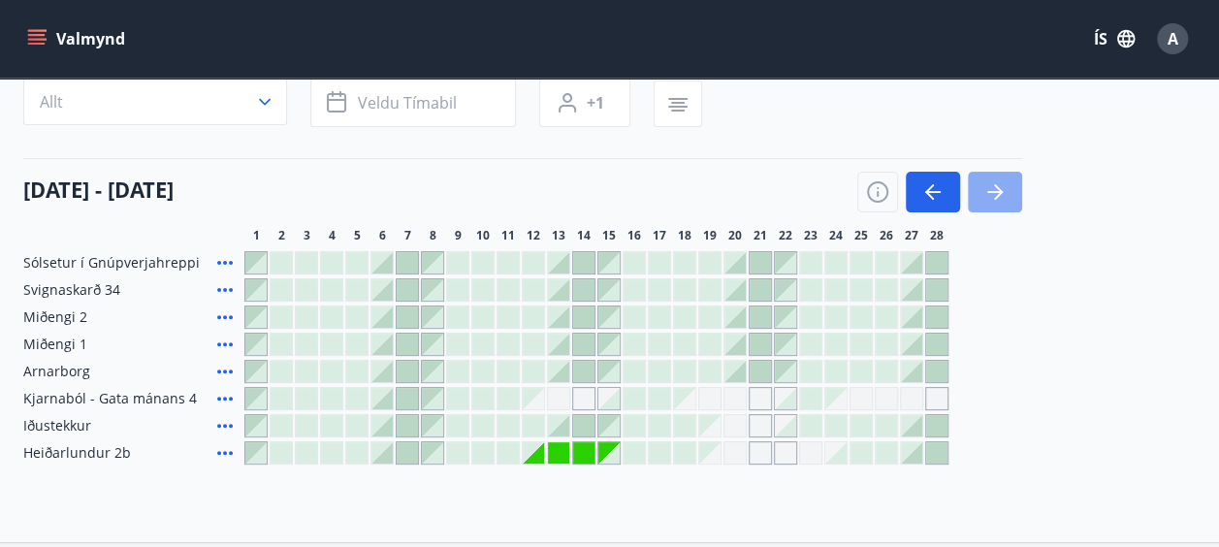
click at [995, 196] on icon "button" at bounding box center [995, 191] width 23 height 23
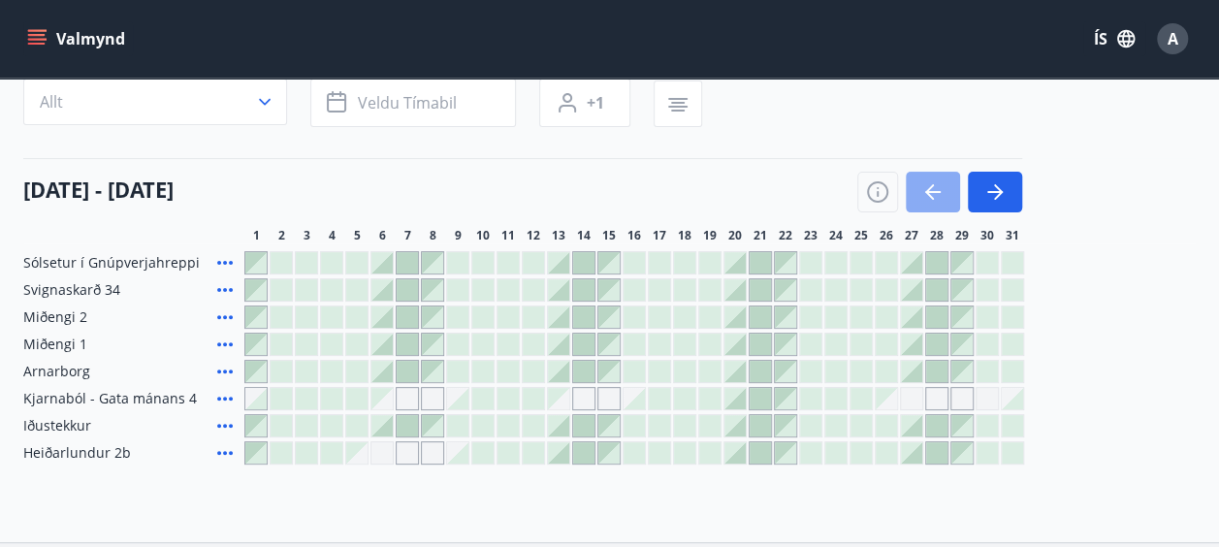
click at [934, 196] on icon "button" at bounding box center [933, 191] width 23 height 23
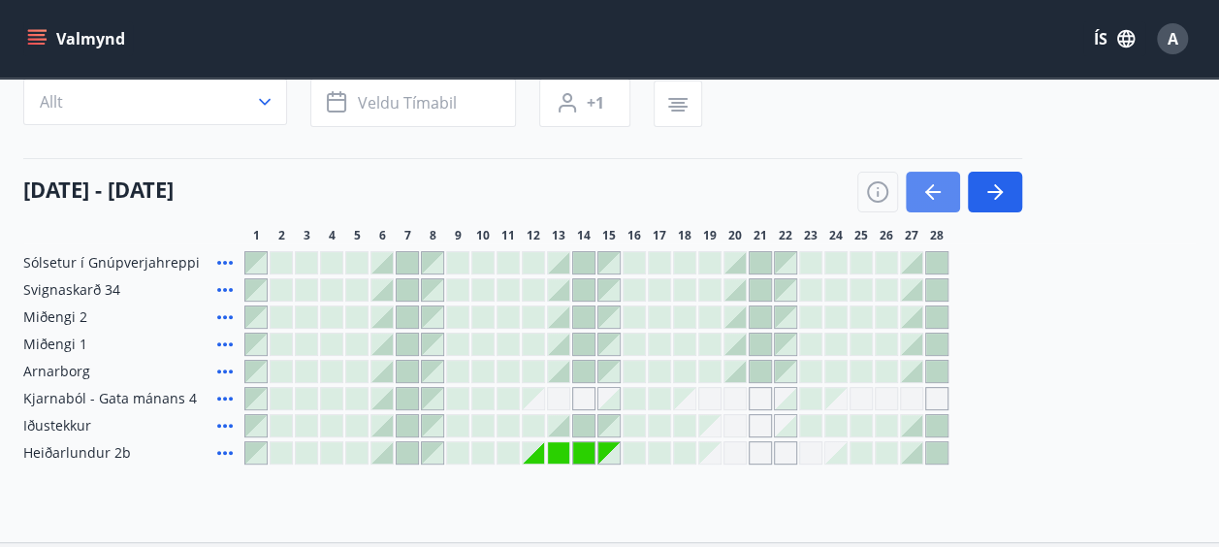
click at [934, 196] on icon "button" at bounding box center [933, 191] width 23 height 23
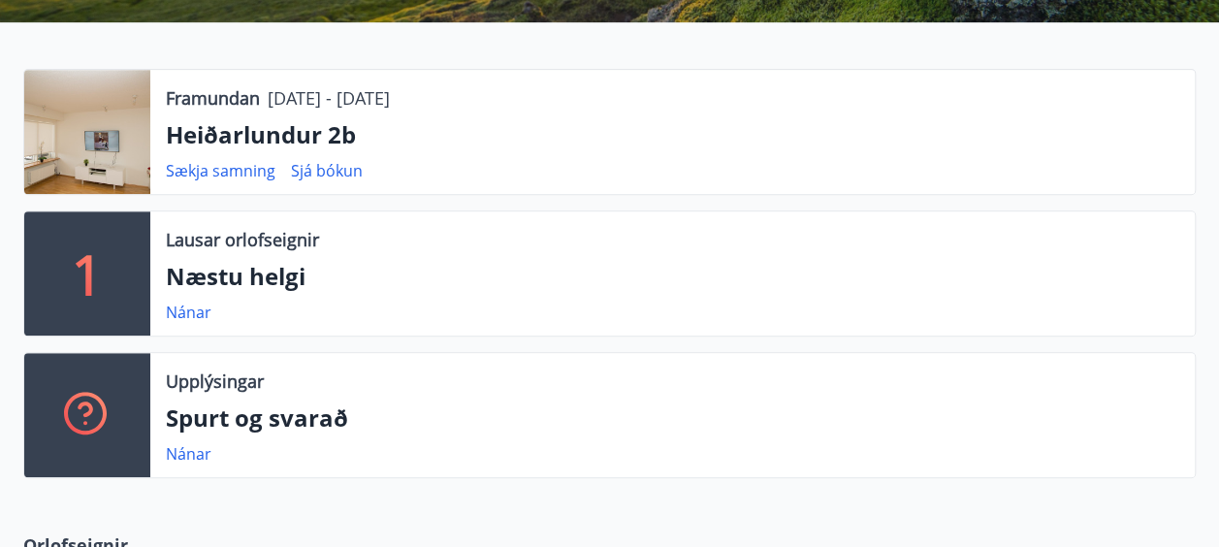
scroll to position [427, 0]
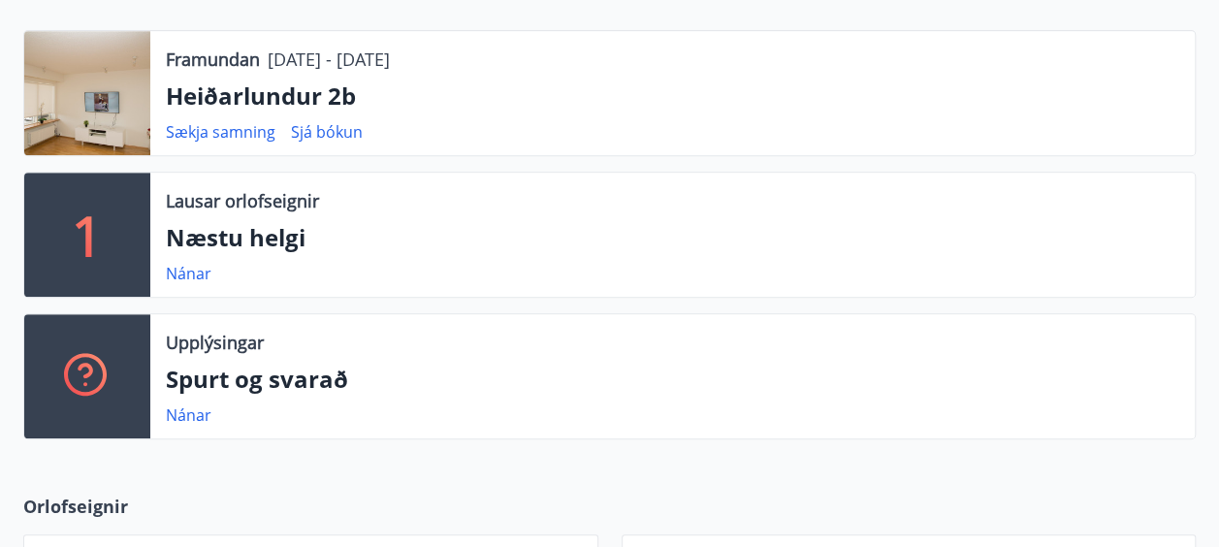
click at [199, 241] on p "Næstu helgi" at bounding box center [673, 237] width 1014 height 33
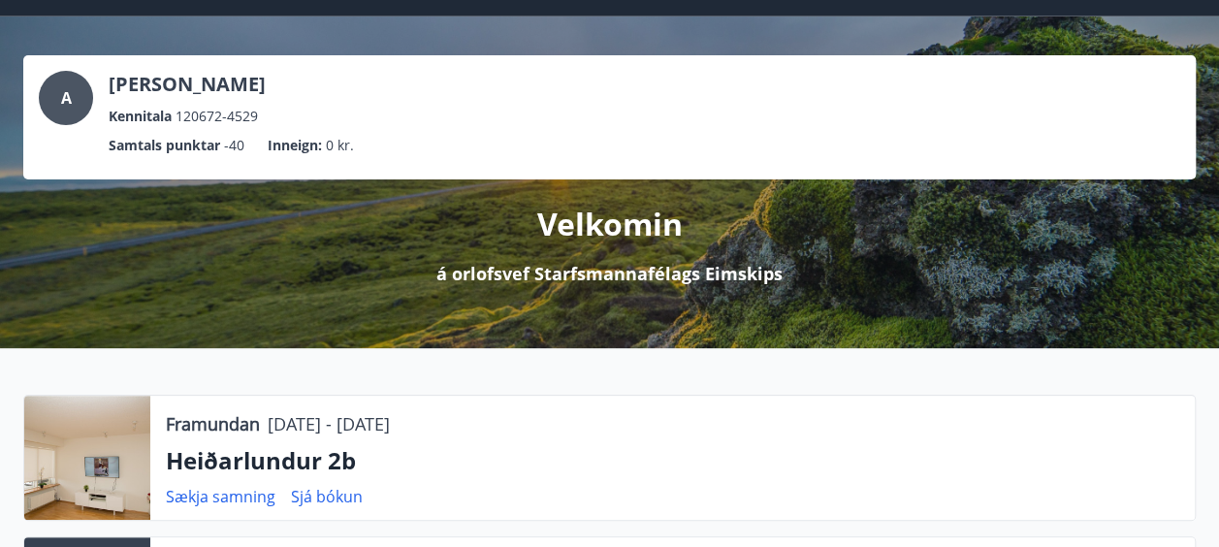
scroll to position [0, 0]
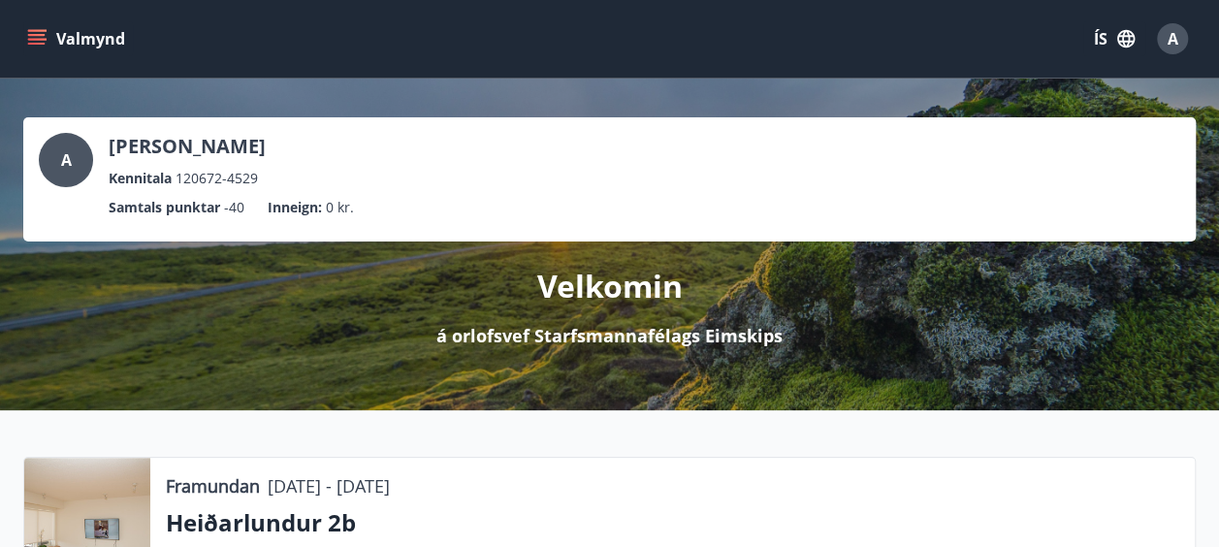
click at [39, 32] on icon "menu" at bounding box center [36, 38] width 19 height 19
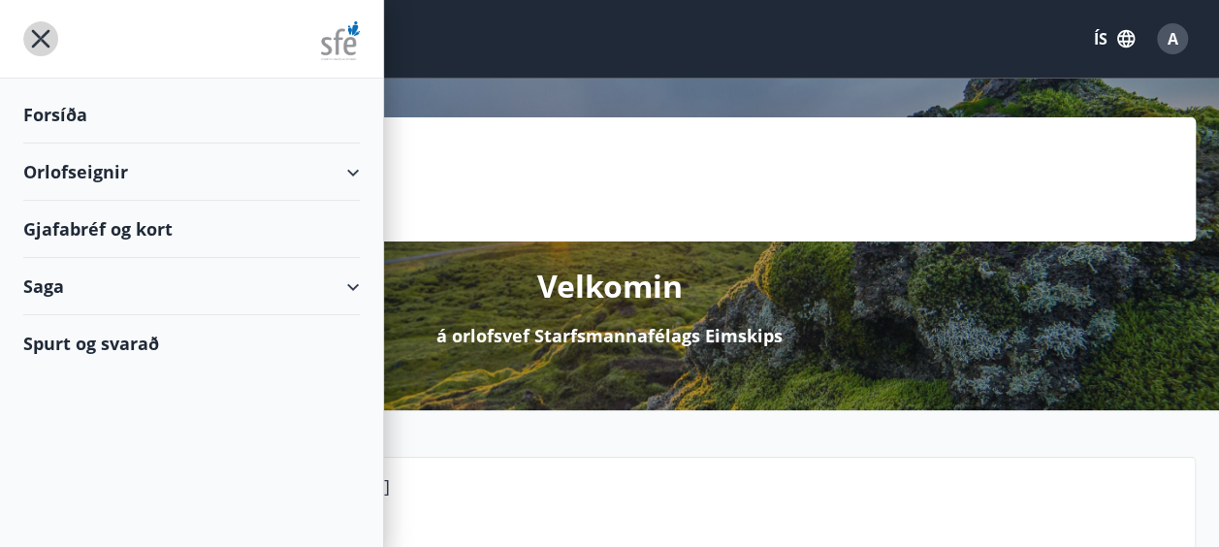
click at [41, 49] on icon "menu" at bounding box center [40, 38] width 35 height 35
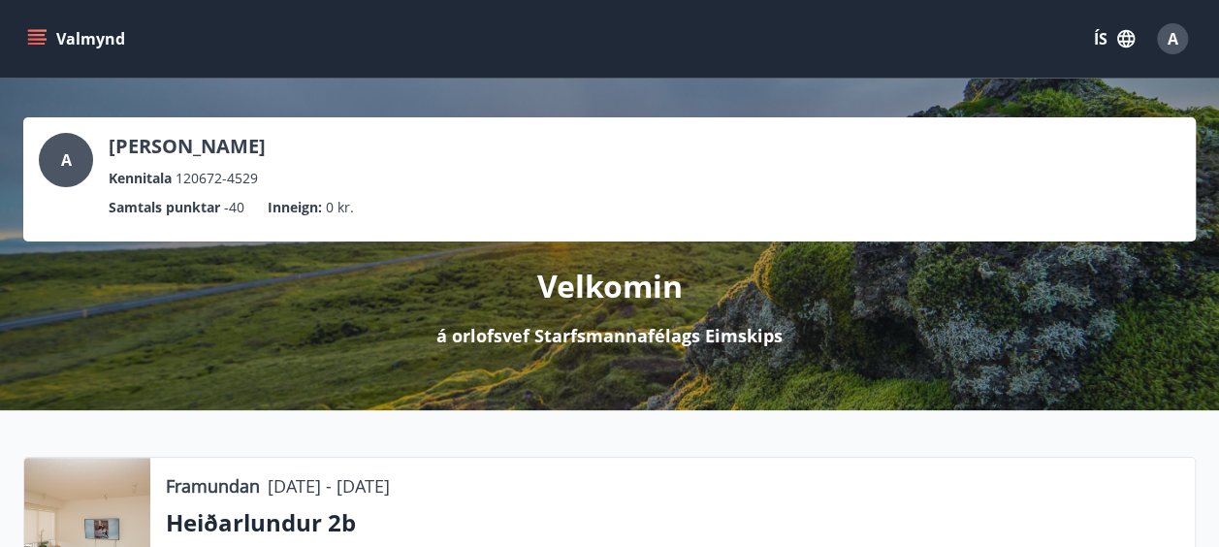
click at [43, 50] on button "Valmynd" at bounding box center [78, 38] width 110 height 35
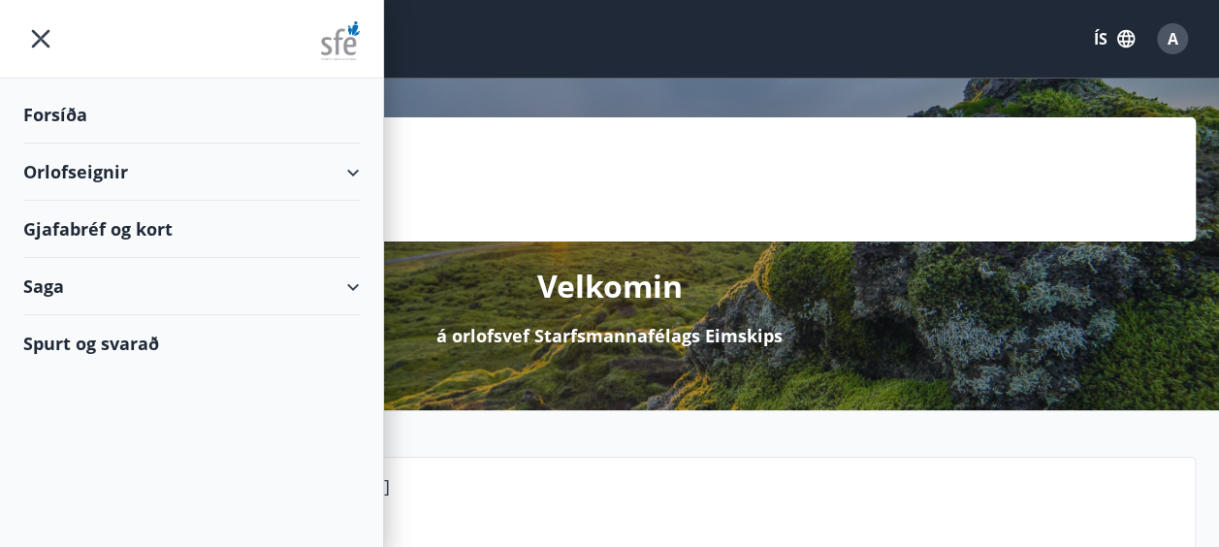
click at [357, 288] on div "Saga" at bounding box center [191, 286] width 337 height 57
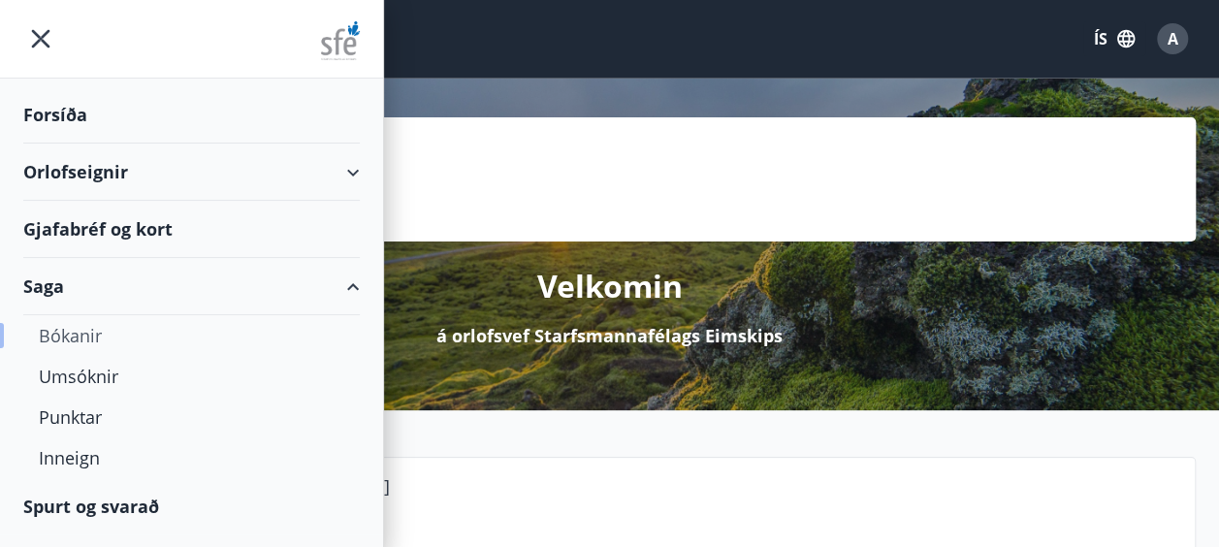
click at [89, 329] on div "Bókanir" at bounding box center [192, 335] width 306 height 41
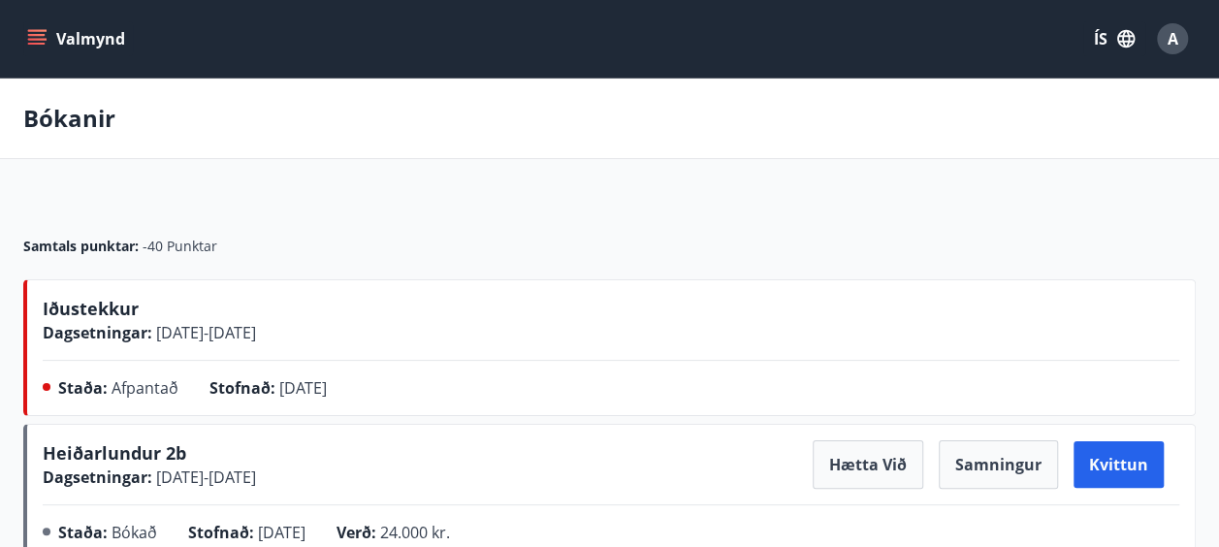
click at [34, 34] on icon "menu" at bounding box center [36, 35] width 17 height 2
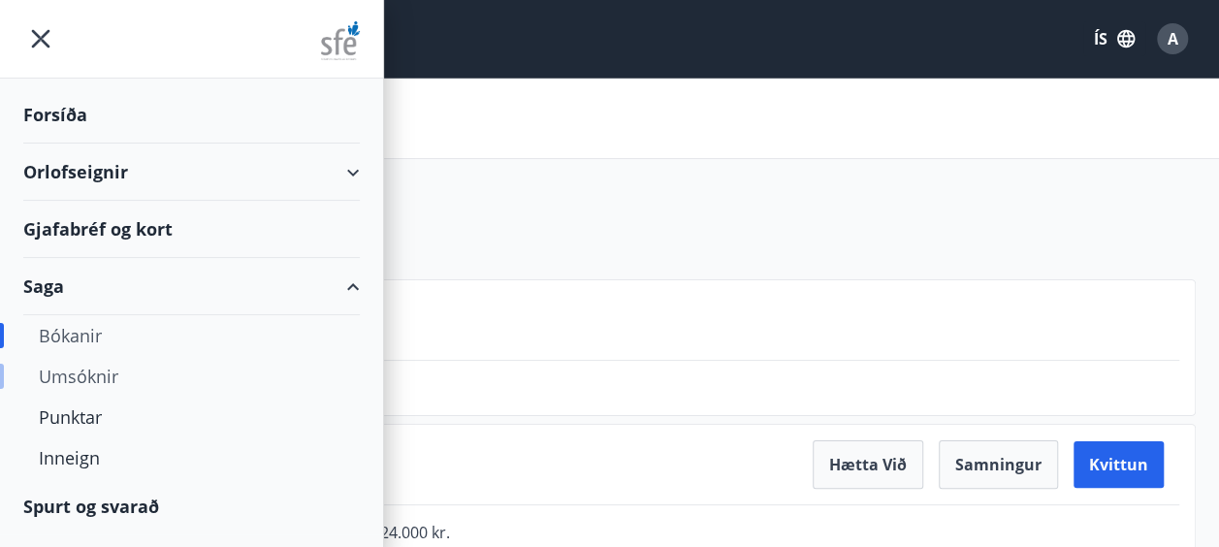
click at [70, 380] on div "Umsóknir" at bounding box center [192, 376] width 306 height 41
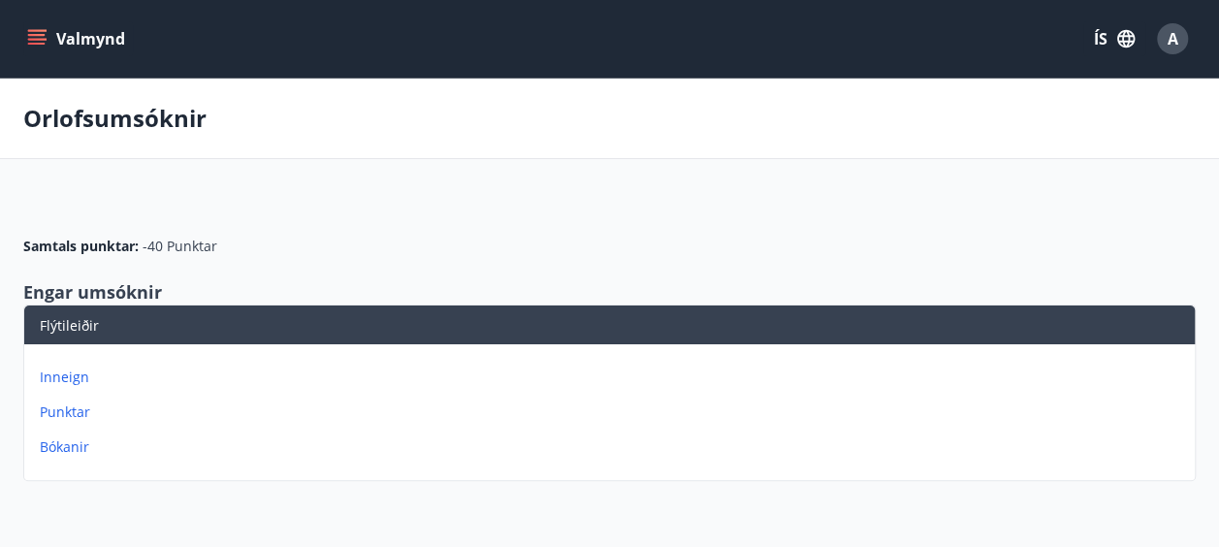
click at [40, 45] on icon "menu" at bounding box center [36, 44] width 17 height 2
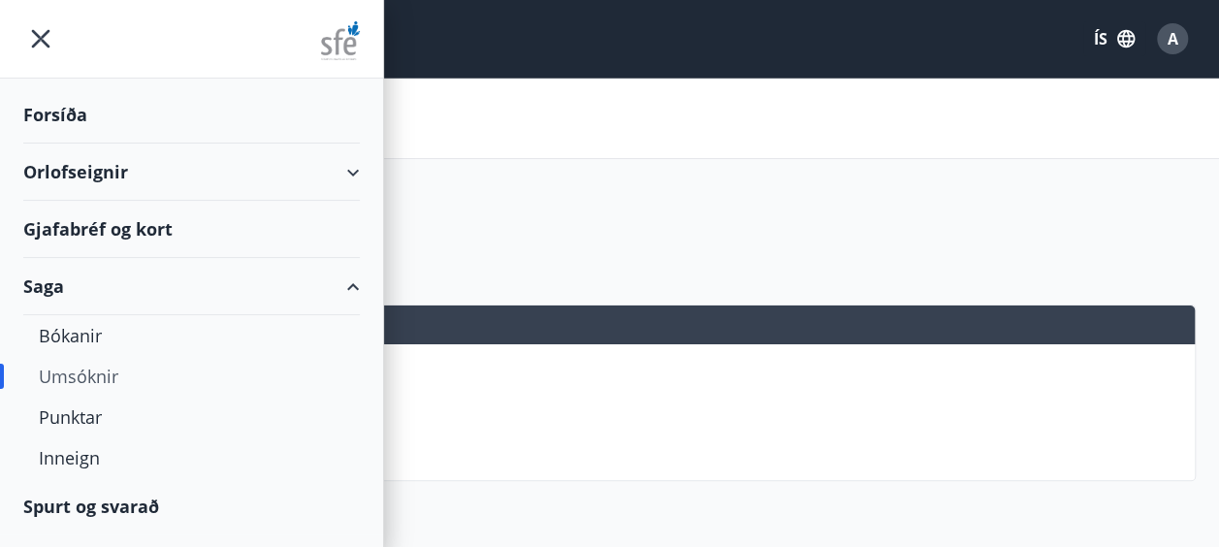
click at [122, 176] on div "Orlofseignir" at bounding box center [191, 172] width 337 height 57
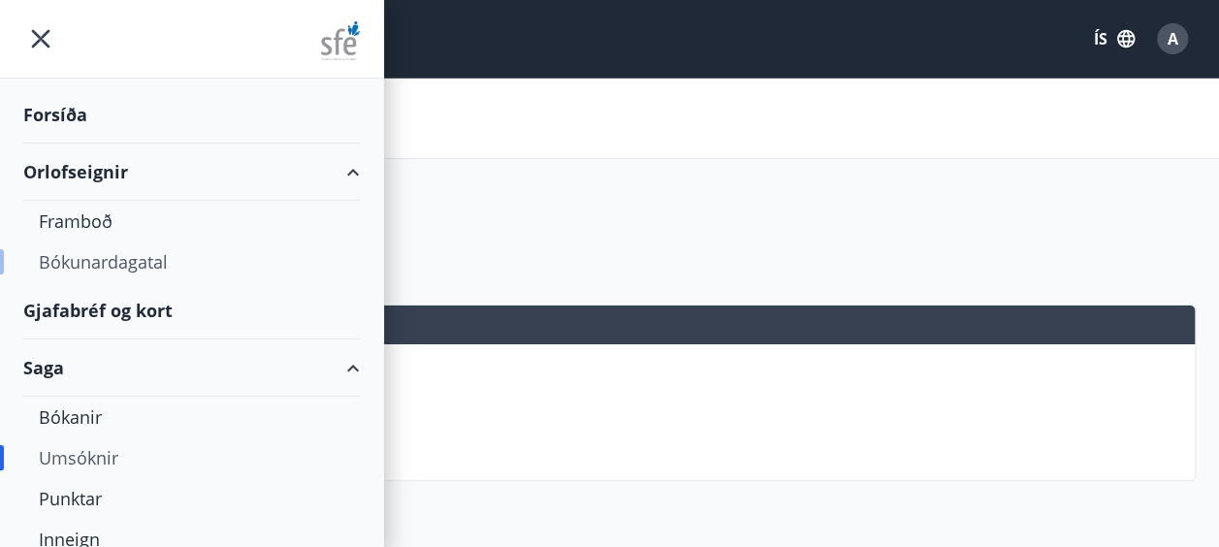
click at [101, 258] on div "Bókunardagatal" at bounding box center [192, 262] width 306 height 41
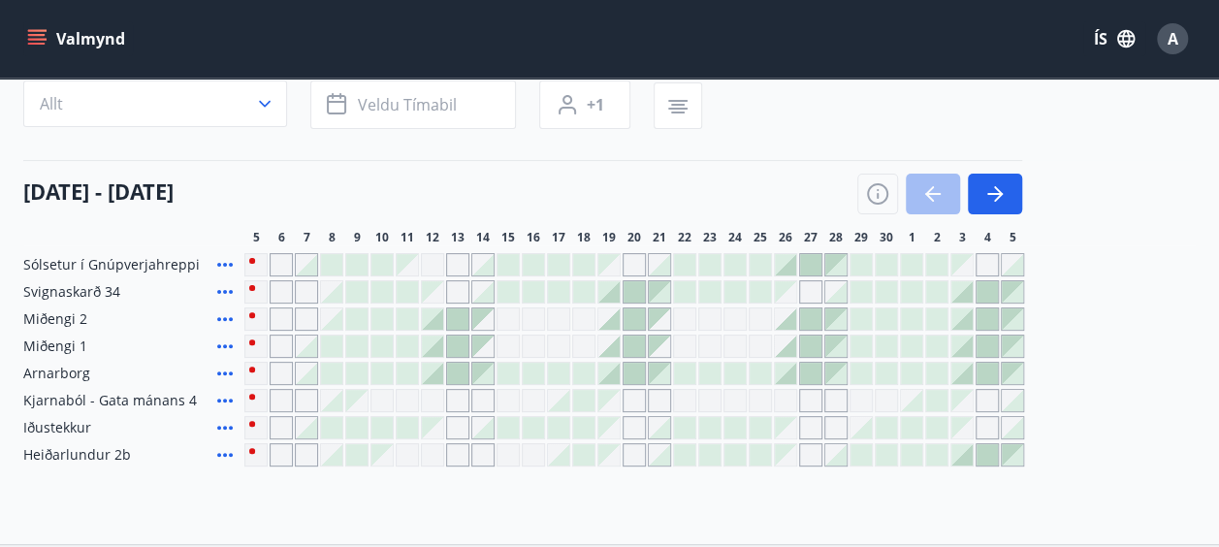
scroll to position [155, 0]
